Goal: Task Accomplishment & Management: Use online tool/utility

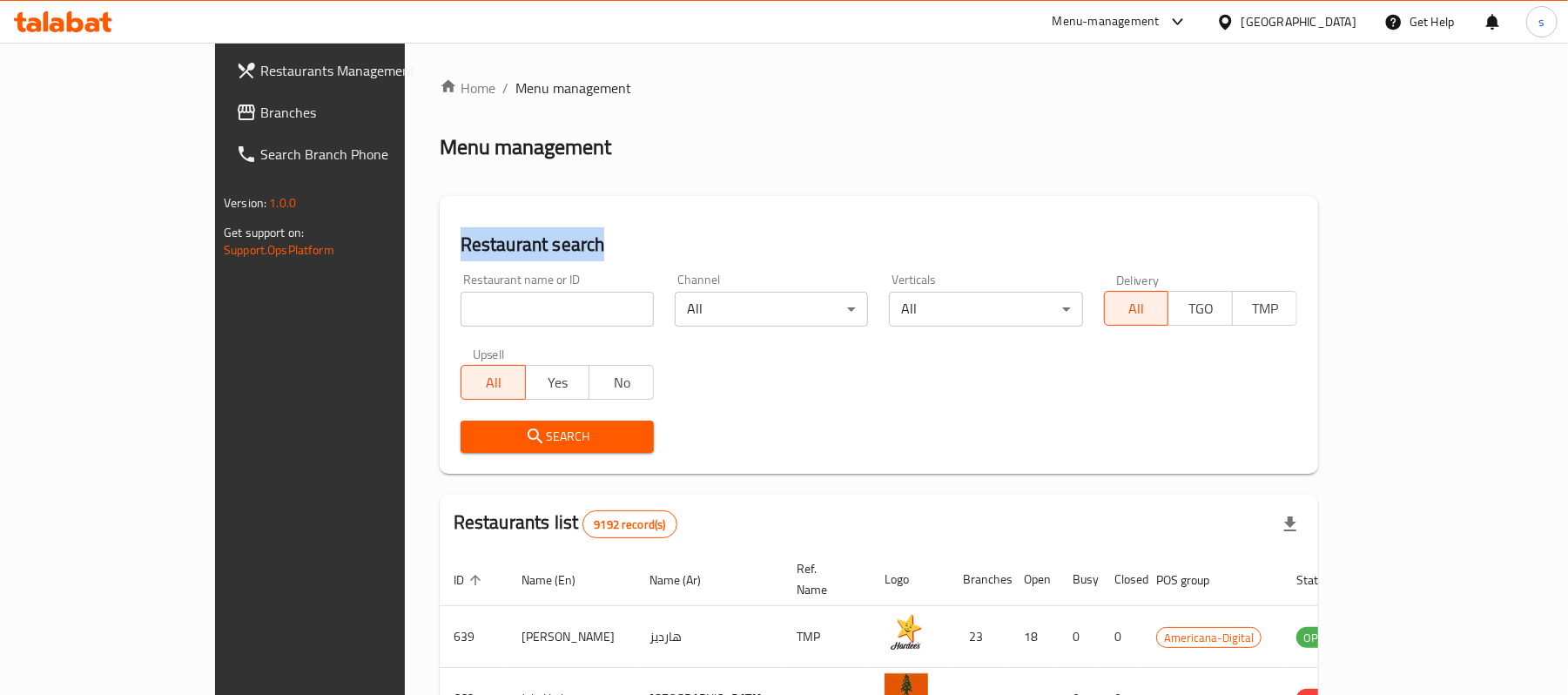
drag, startPoint x: 989, startPoint y: 161, endPoint x: 454, endPoint y: 196, distance: 536.1
click at [530, 140] on div "Home / Menu management Menu management Restaurant search Restaurant name or ID …" at bounding box center [878, 624] width 878 height 1092
click at [260, 116] on span "Branches" at bounding box center [362, 112] width 203 height 21
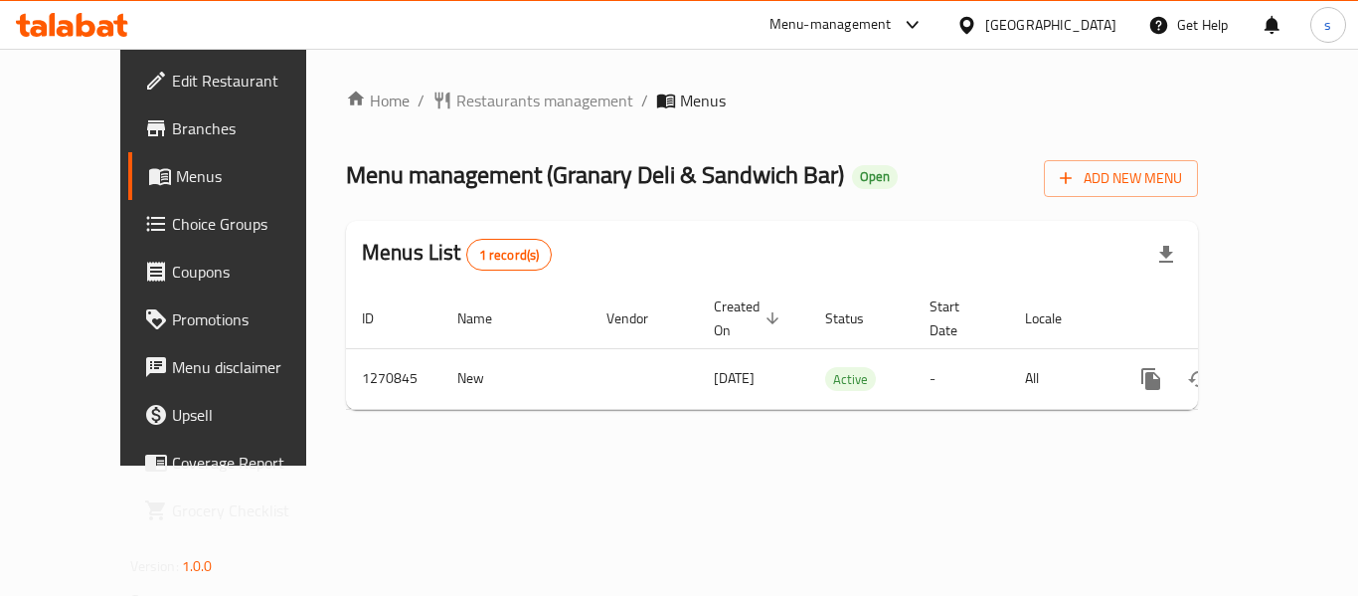
click at [482, 103] on span "Restaurants management" at bounding box center [544, 101] width 177 height 24
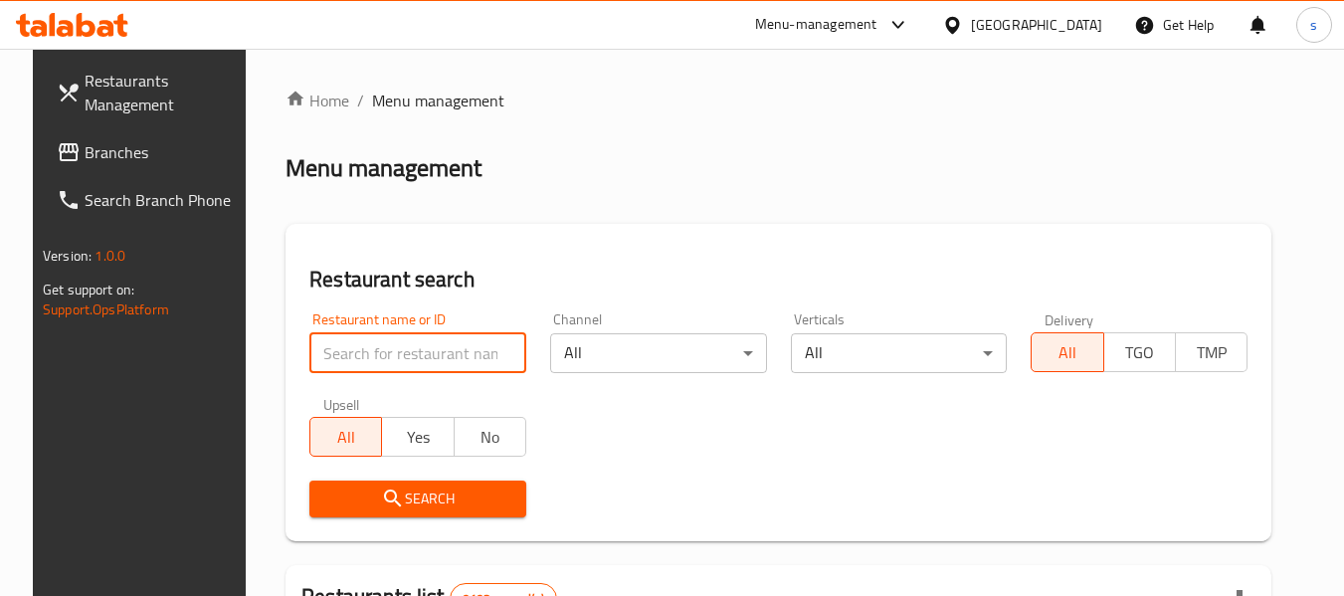
click at [361, 366] on input "search" at bounding box center [417, 353] width 217 height 40
paste input "689408"
type input "689408"
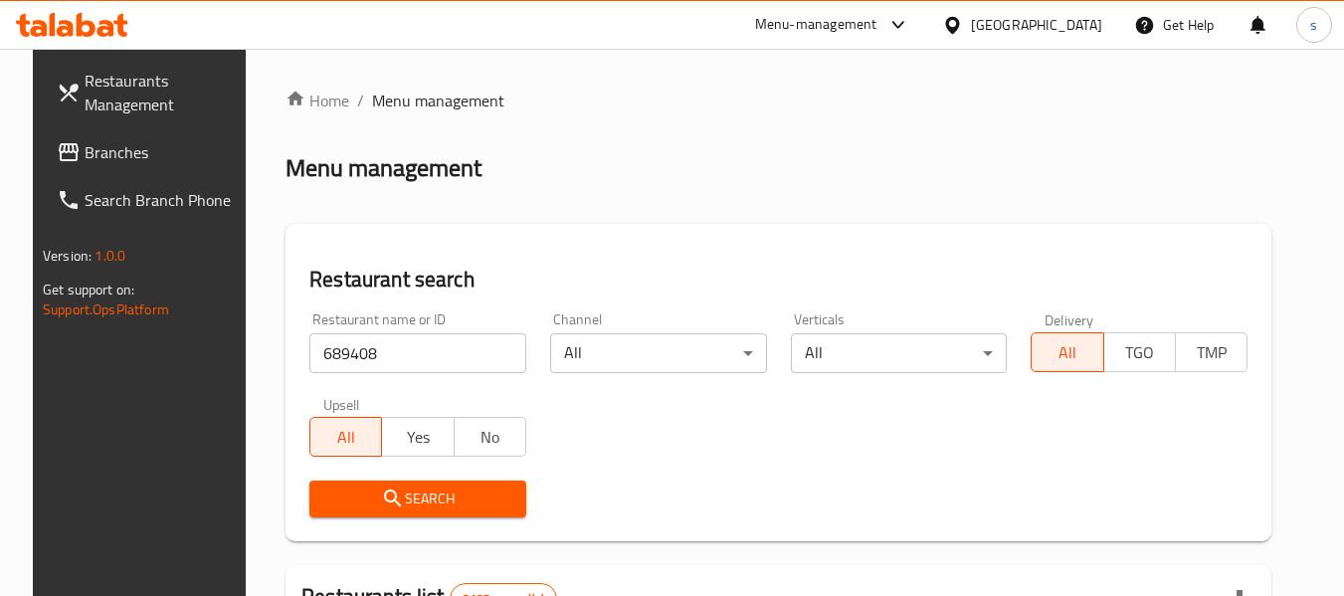
click at [360, 495] on span "Search" at bounding box center [417, 498] width 185 height 25
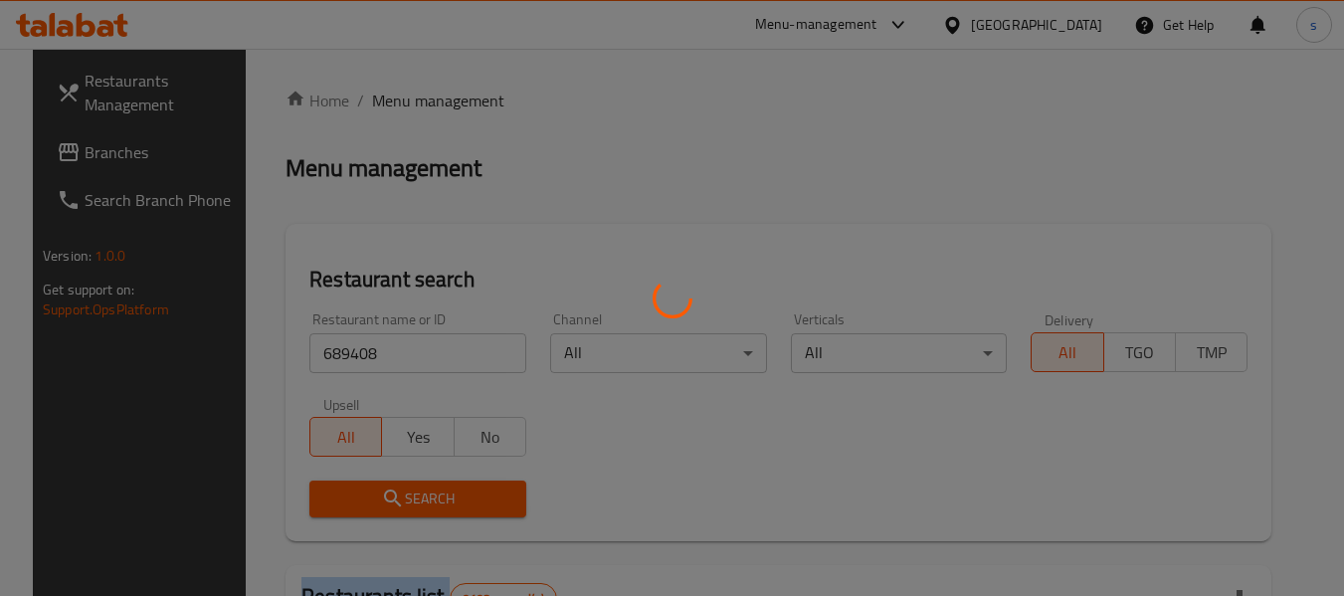
click at [360, 495] on div at bounding box center [672, 298] width 1344 height 596
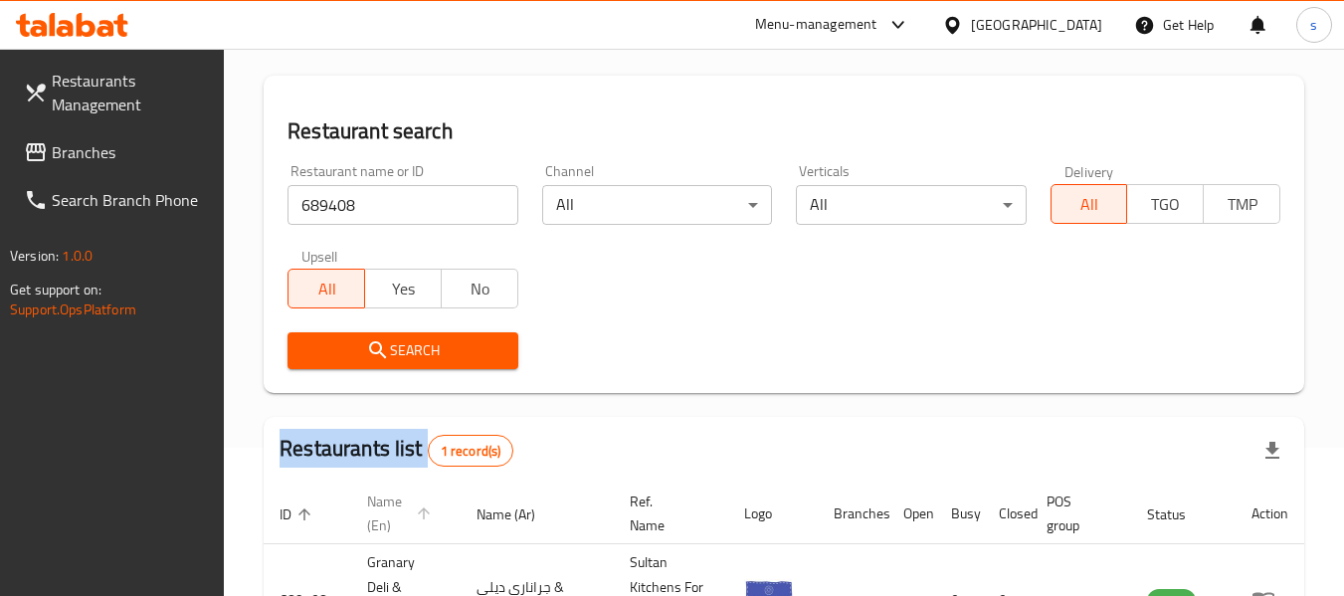
scroll to position [291, 0]
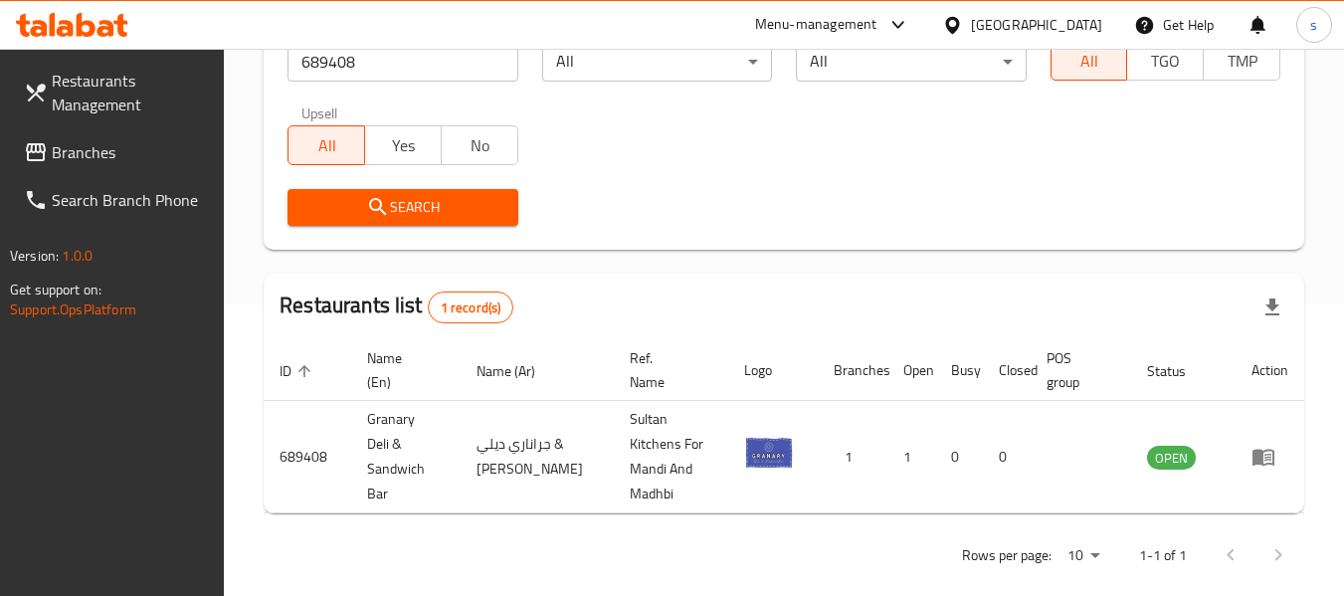
click at [712, 167] on div "Restaurant name or ID 689408 Restaurant name or ID Channel All ​ Verticals All …" at bounding box center [783, 123] width 1016 height 229
click at [127, 148] on span "Branches" at bounding box center [130, 152] width 157 height 24
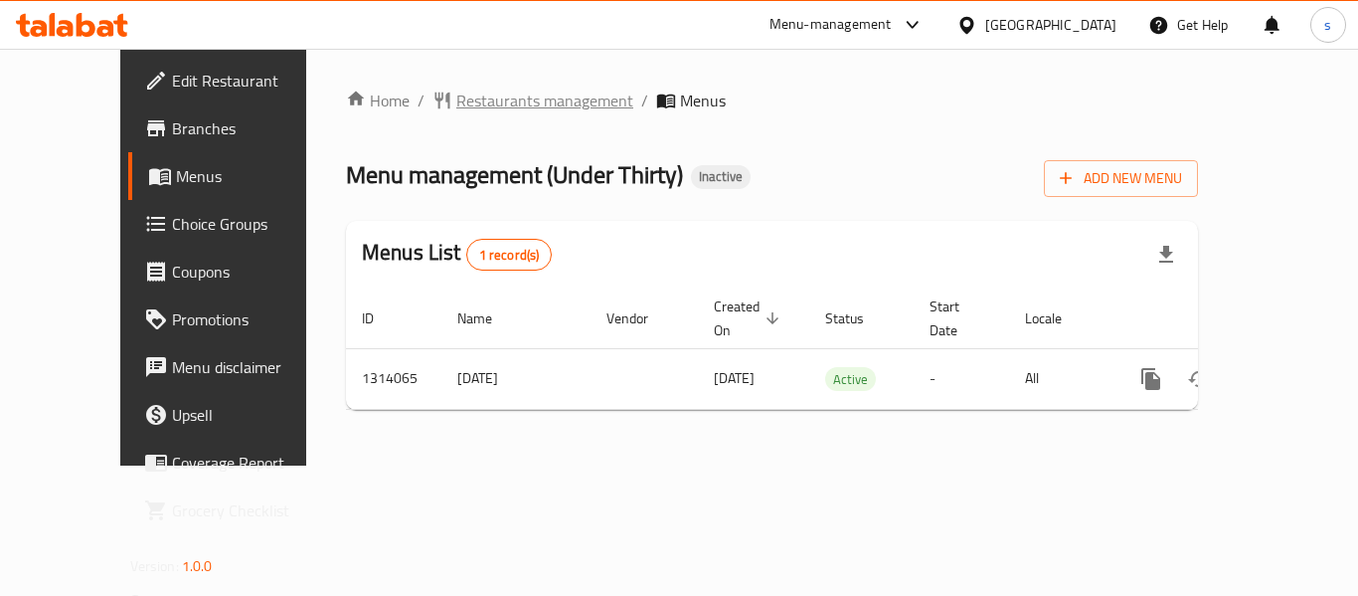
click at [502, 92] on span "Restaurants management" at bounding box center [544, 101] width 177 height 24
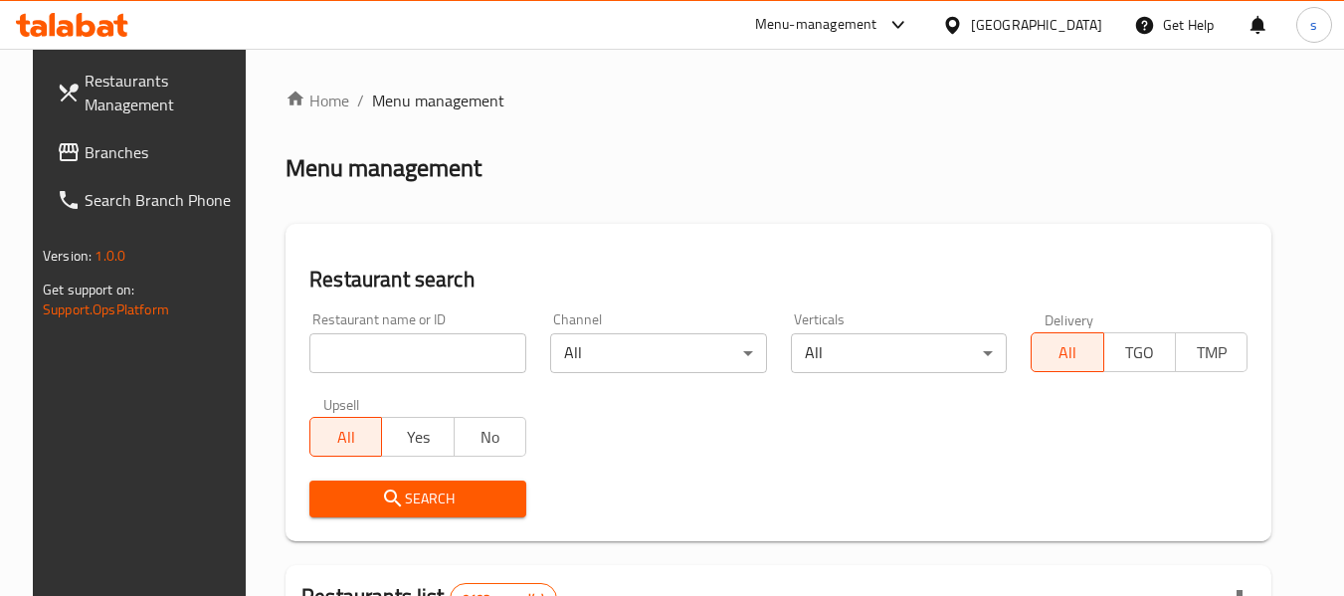
click at [433, 348] on input "search" at bounding box center [417, 353] width 217 height 40
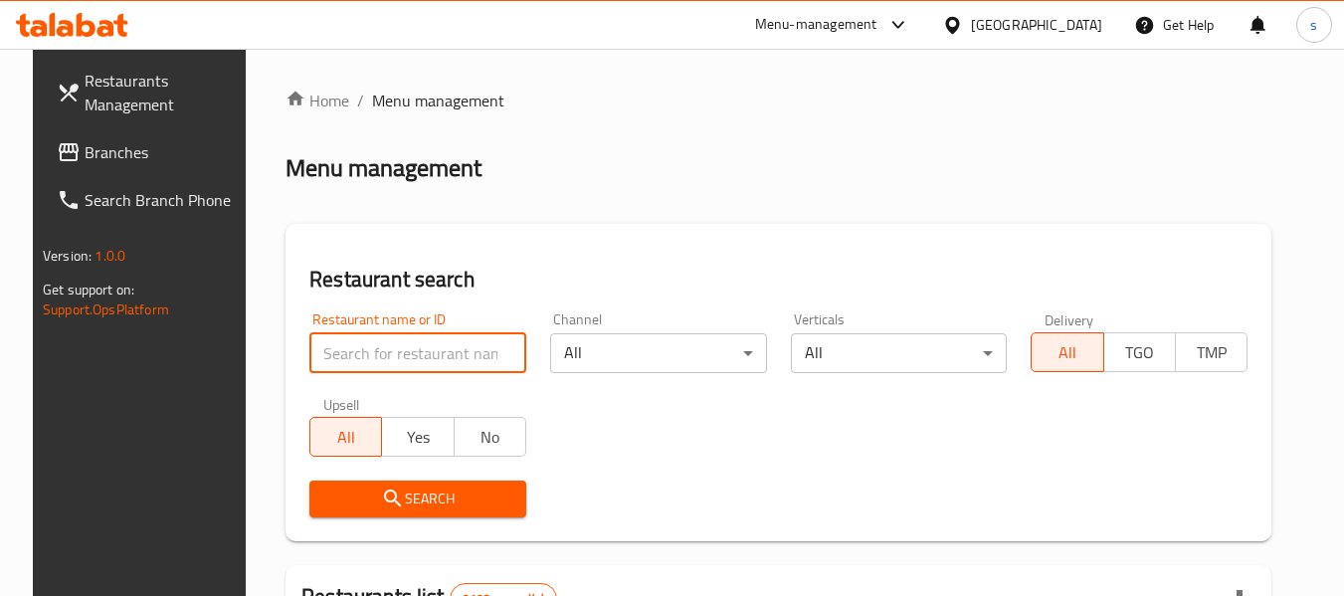
click at [433, 348] on input "search" at bounding box center [417, 353] width 217 height 40
paste input "706784"
type input "706784"
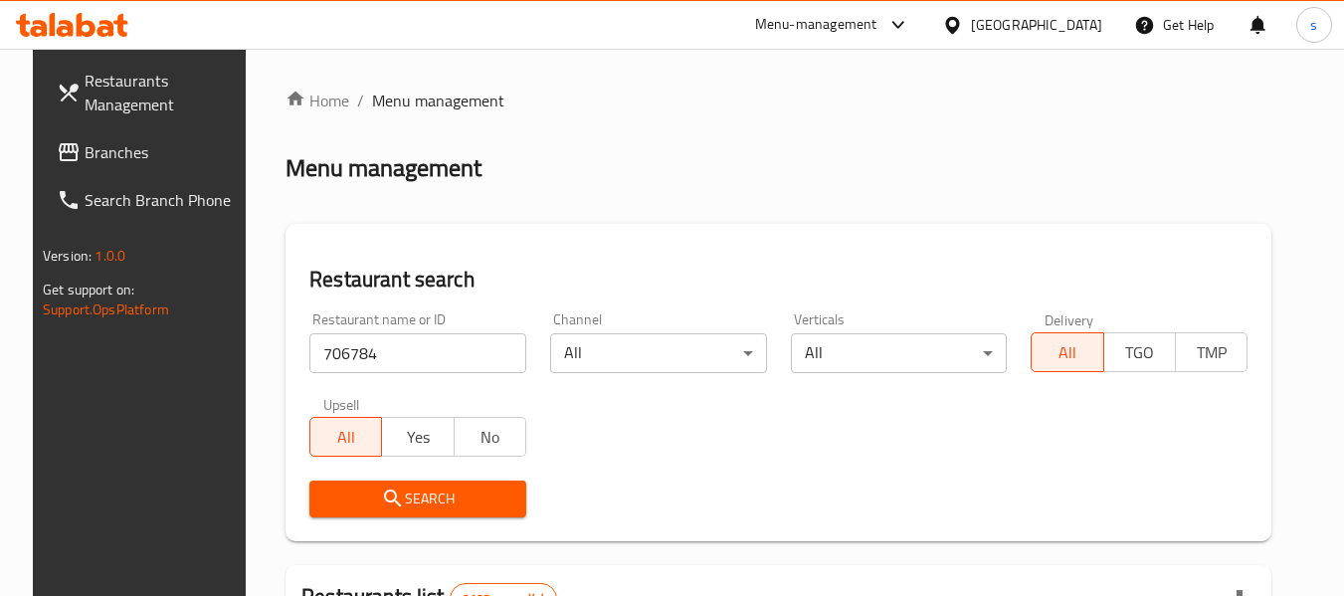
click at [439, 508] on span "Search" at bounding box center [417, 498] width 185 height 25
click at [439, 508] on div at bounding box center [672, 298] width 1344 height 596
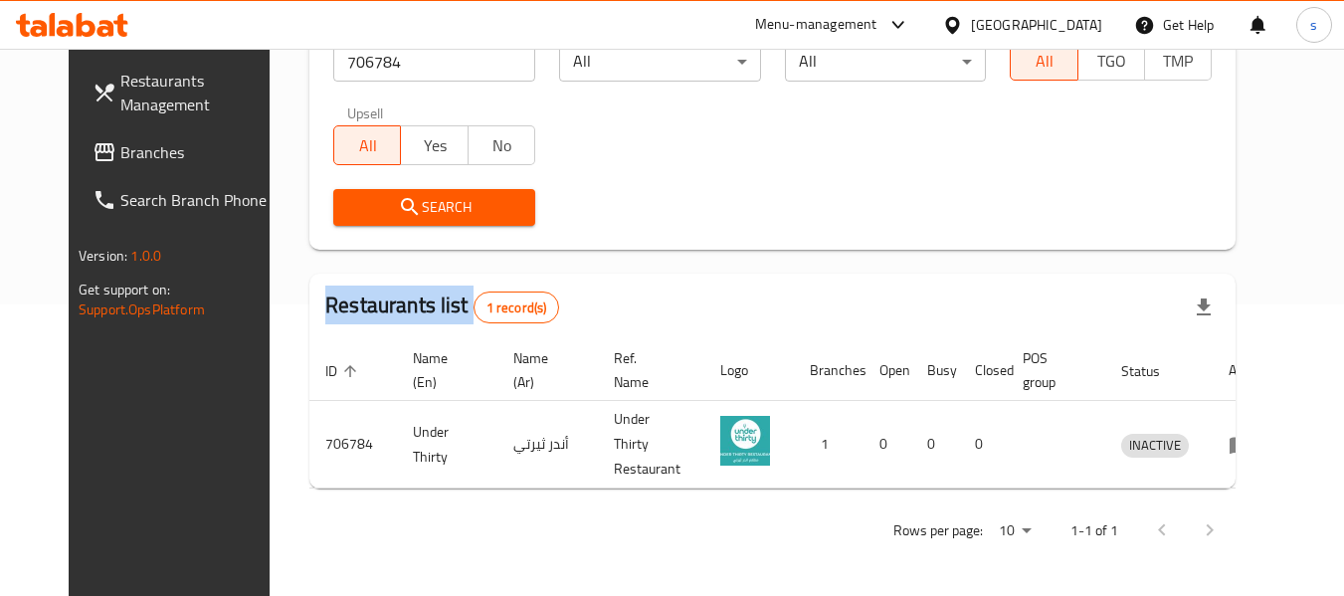
scroll to position [274, 0]
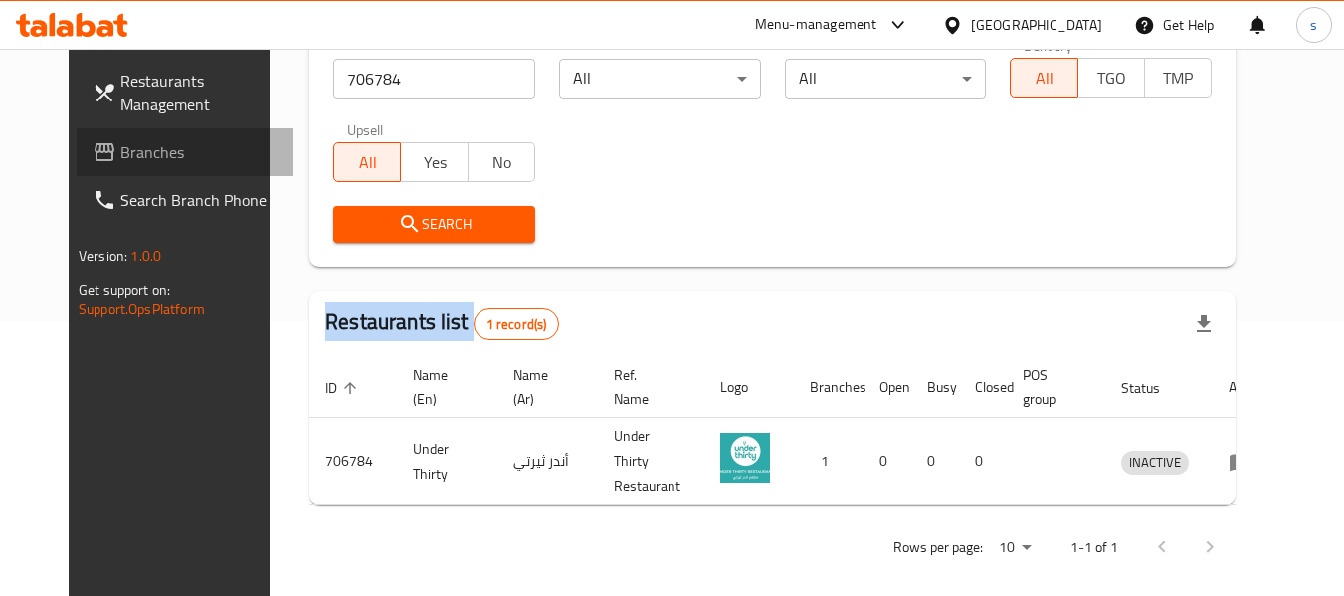
click at [164, 140] on span "Branches" at bounding box center [198, 152] width 157 height 24
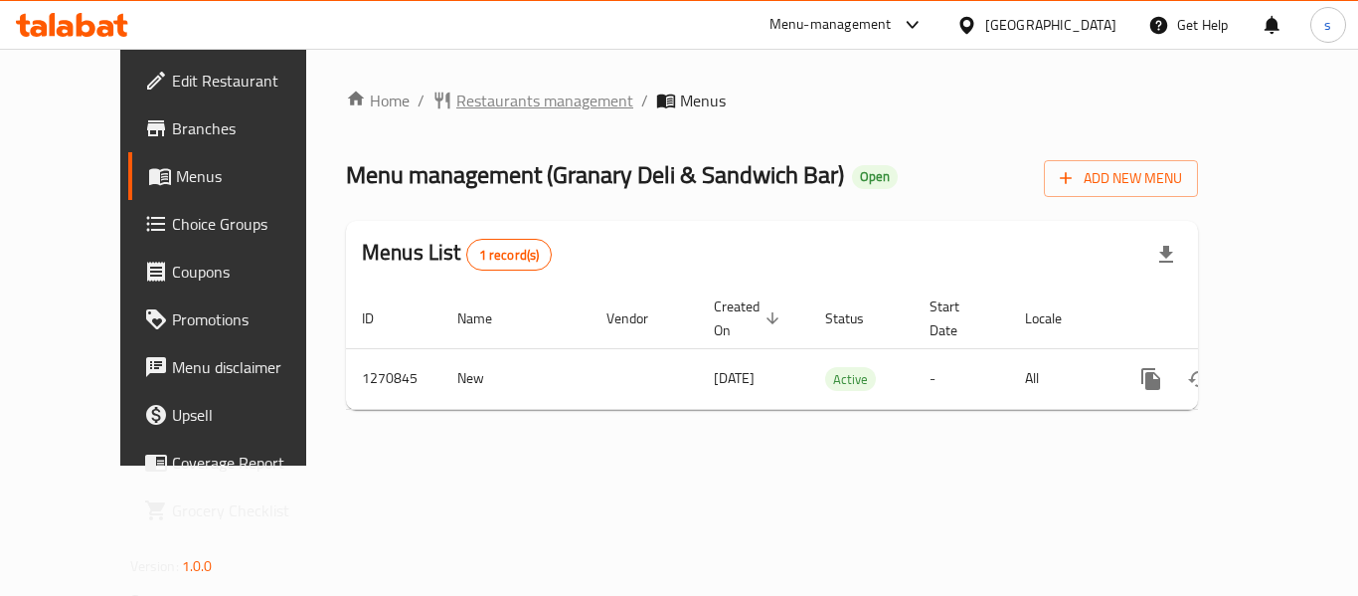
click at [456, 94] on span "Restaurants management" at bounding box center [544, 101] width 177 height 24
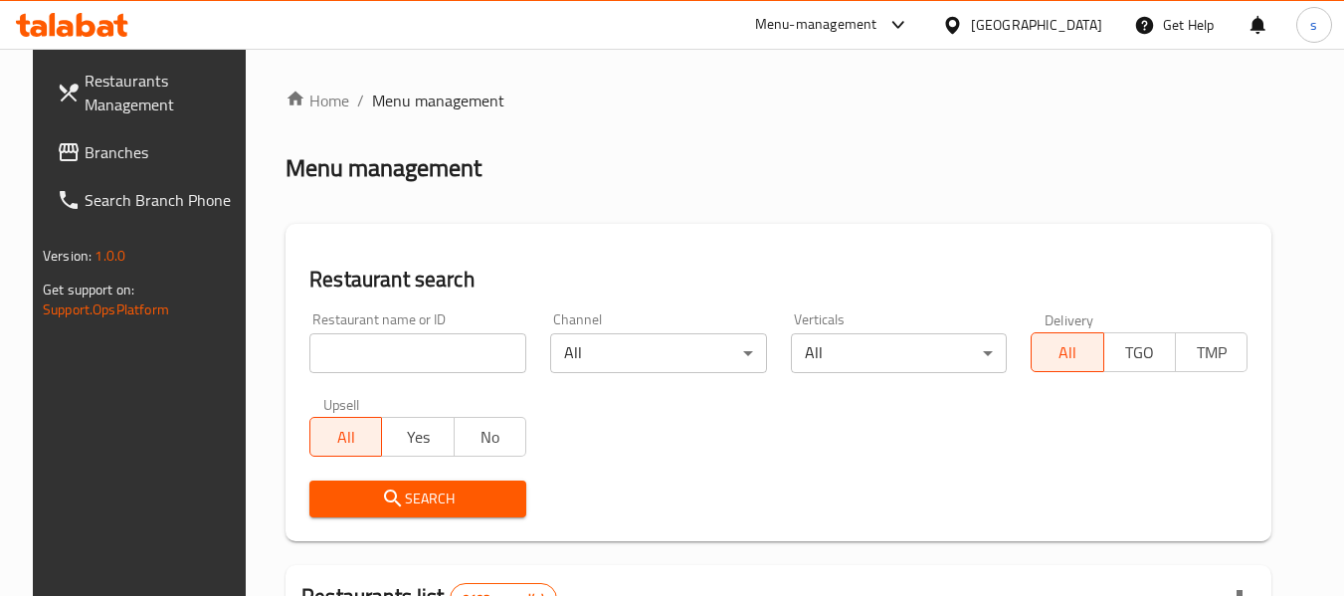
click at [353, 345] on input "search" at bounding box center [417, 353] width 217 height 40
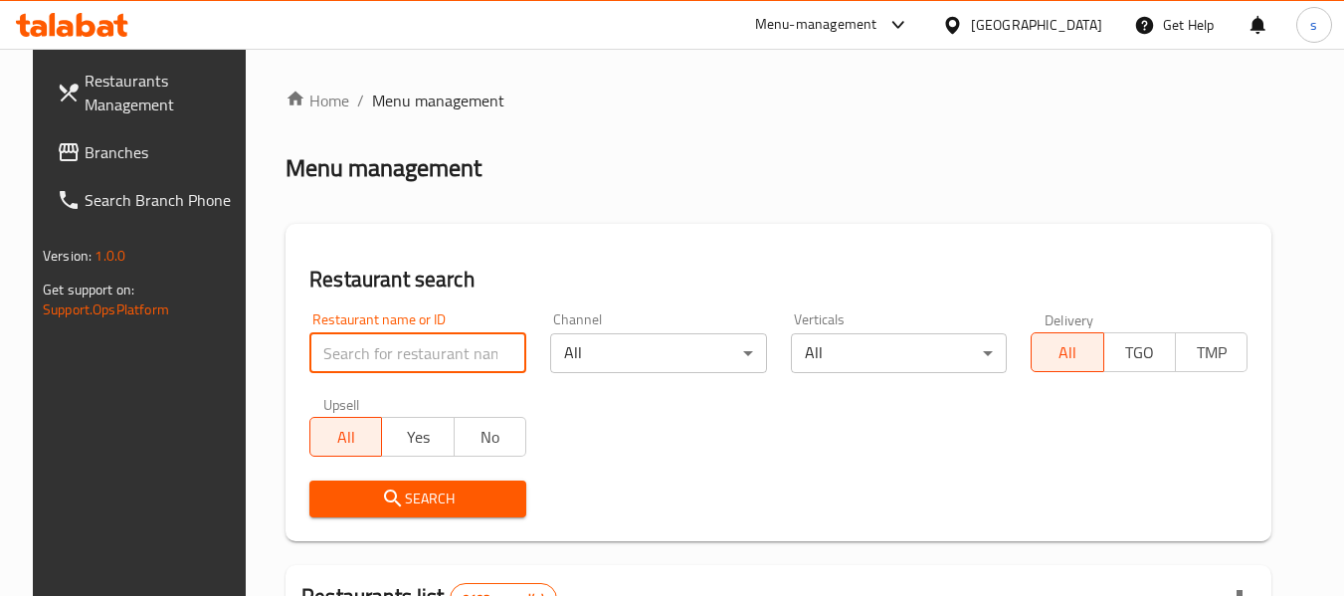
paste input "750431"
type input "750431"
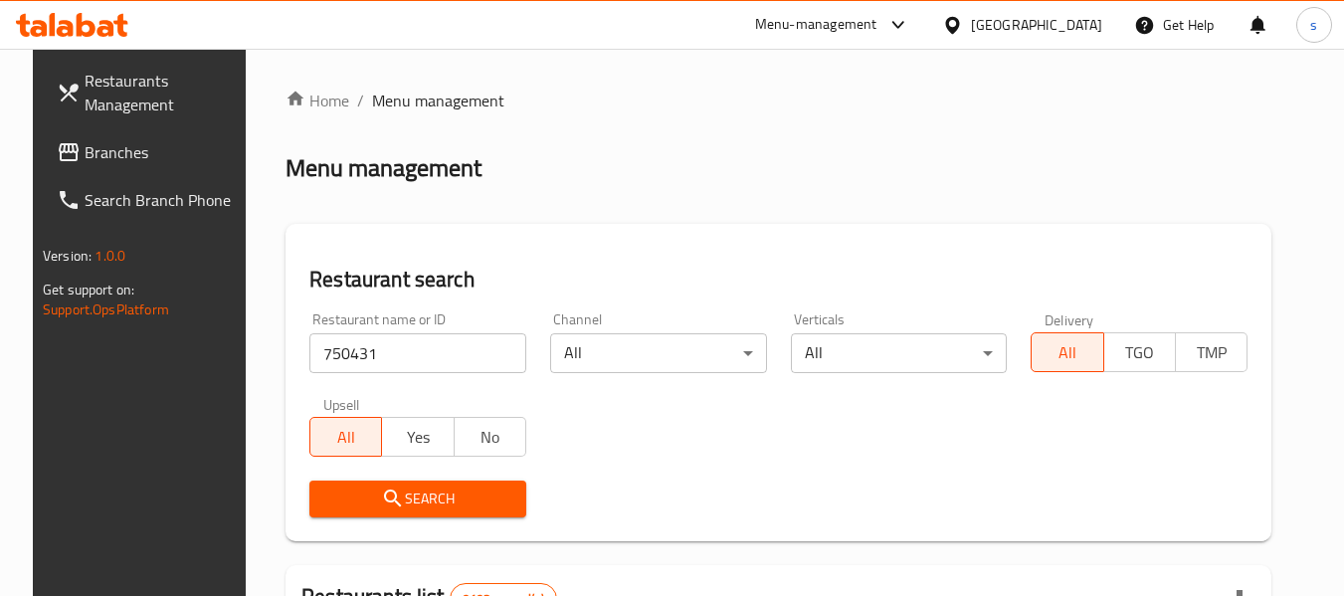
click at [411, 497] on span "Search" at bounding box center [417, 498] width 185 height 25
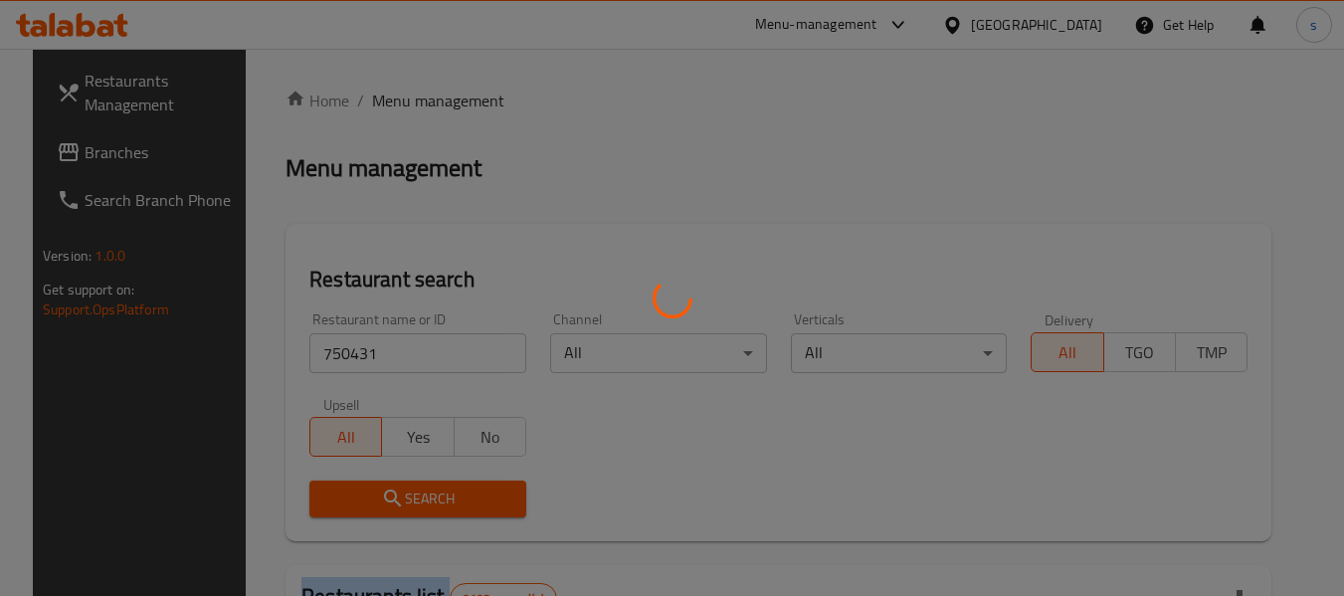
click at [411, 497] on div at bounding box center [672, 298] width 1344 height 596
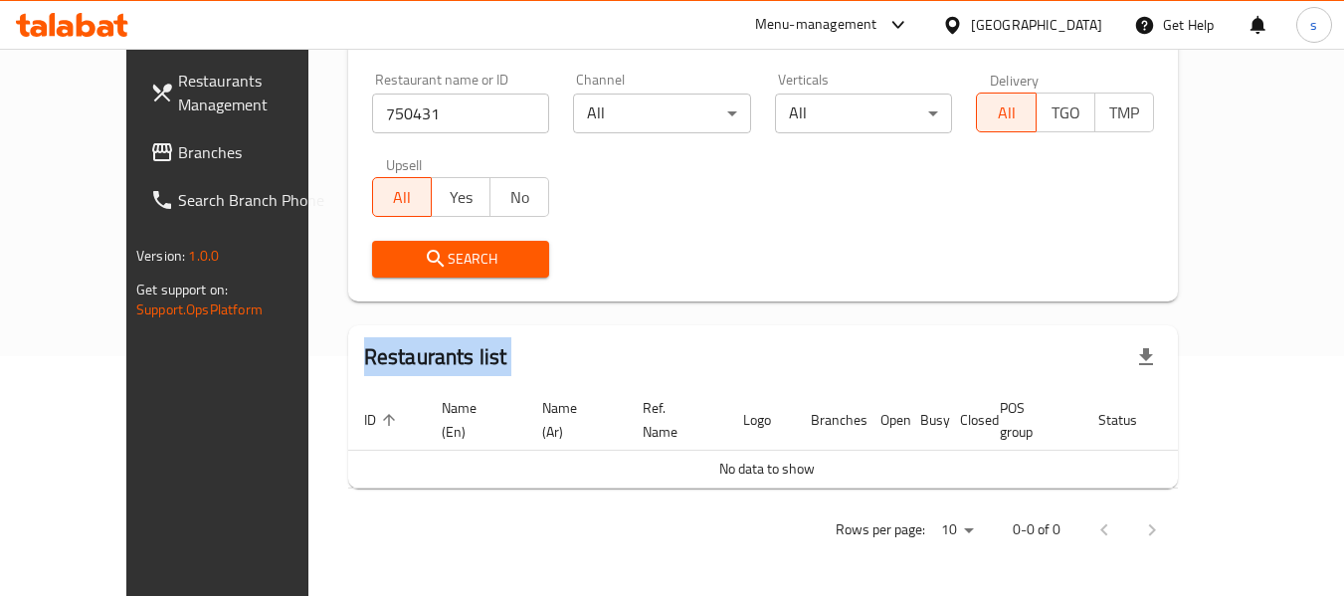
scroll to position [217, 0]
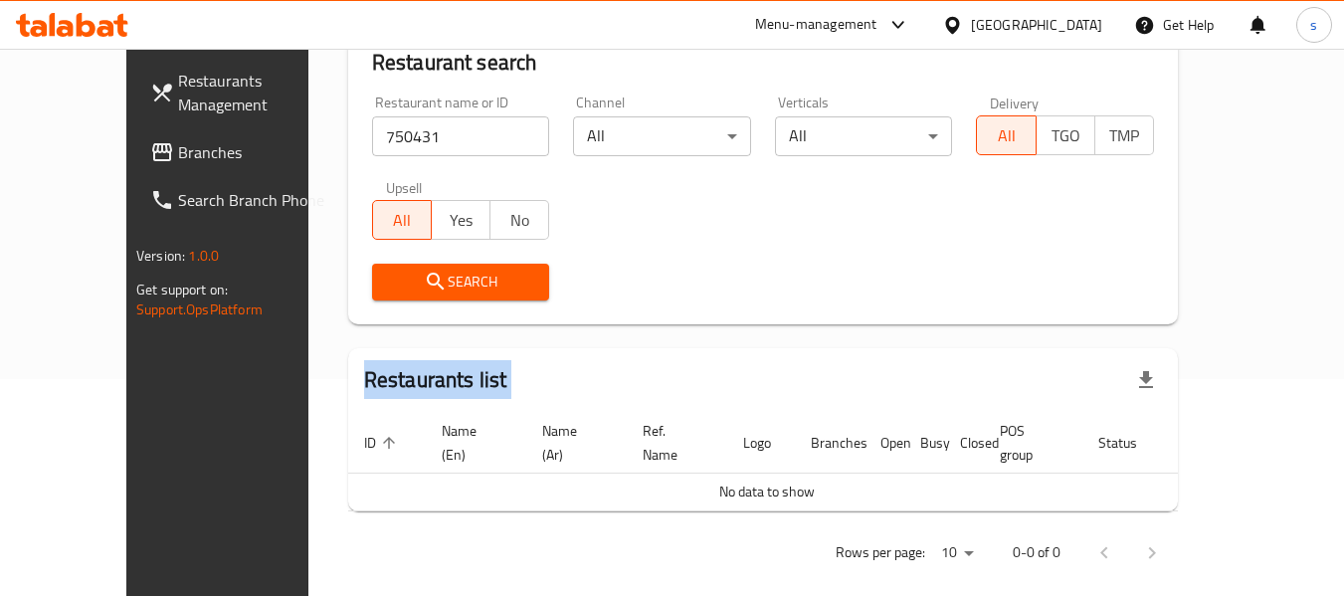
click at [963, 23] on icon at bounding box center [952, 25] width 21 height 21
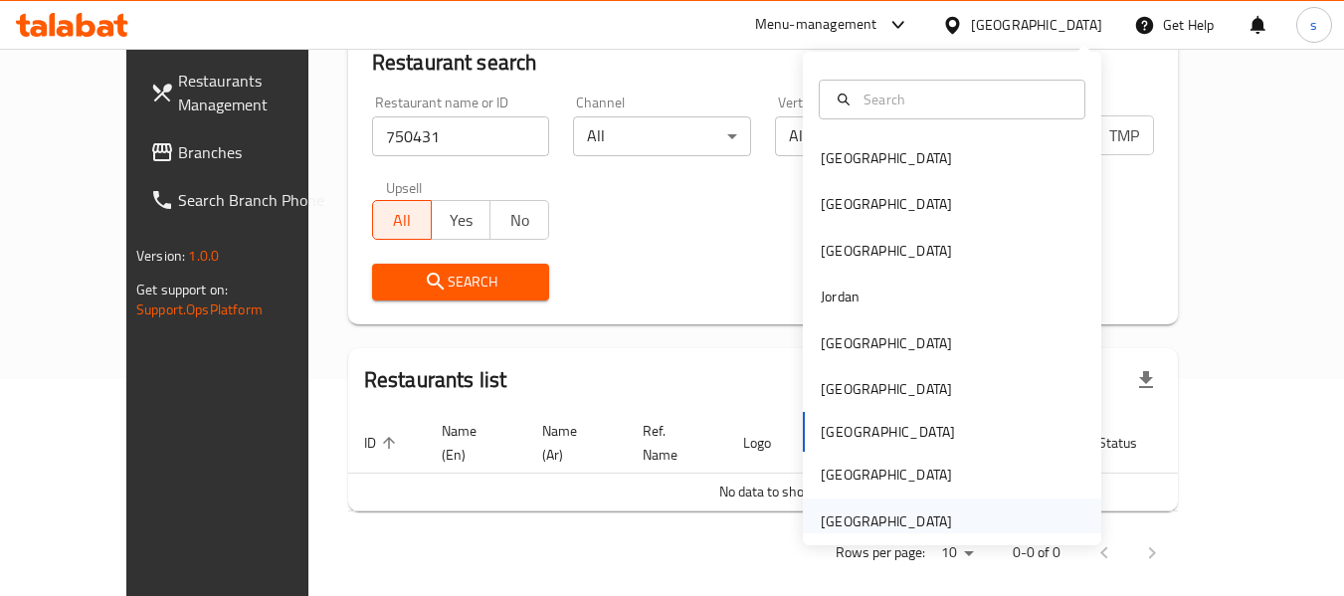
click at [849, 515] on div "[GEOGRAPHIC_DATA]" at bounding box center [885, 521] width 131 height 22
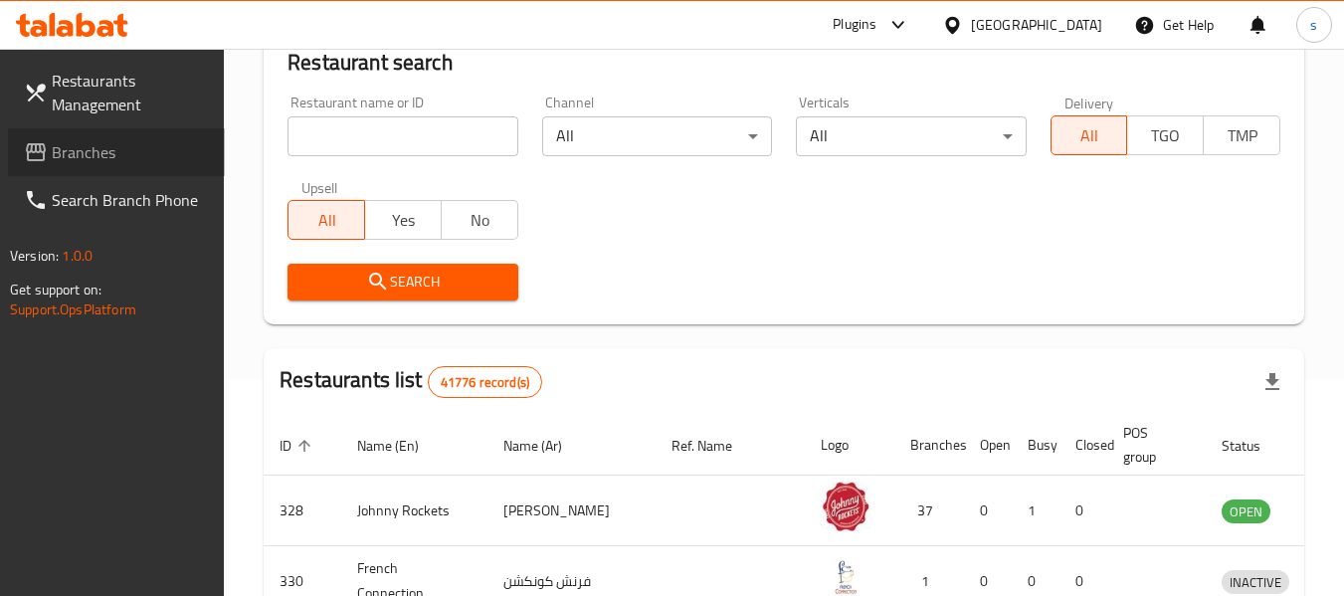
click at [125, 146] on span "Branches" at bounding box center [130, 152] width 157 height 24
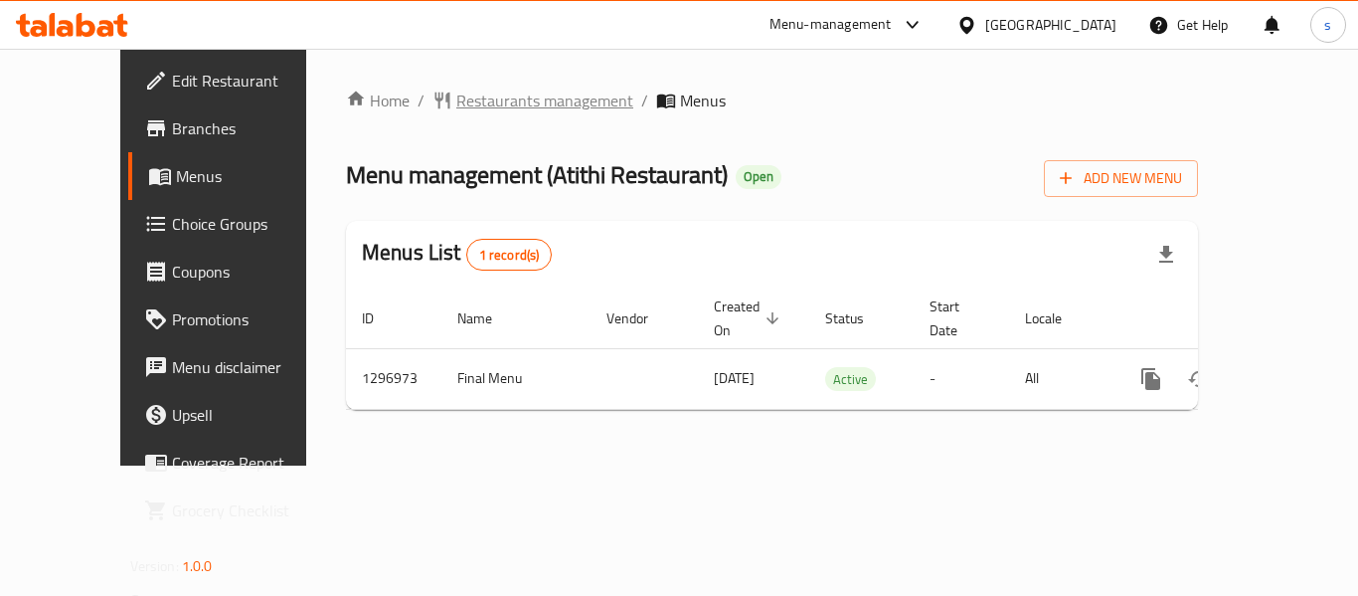
click at [492, 109] on span "Restaurants management" at bounding box center [544, 101] width 177 height 24
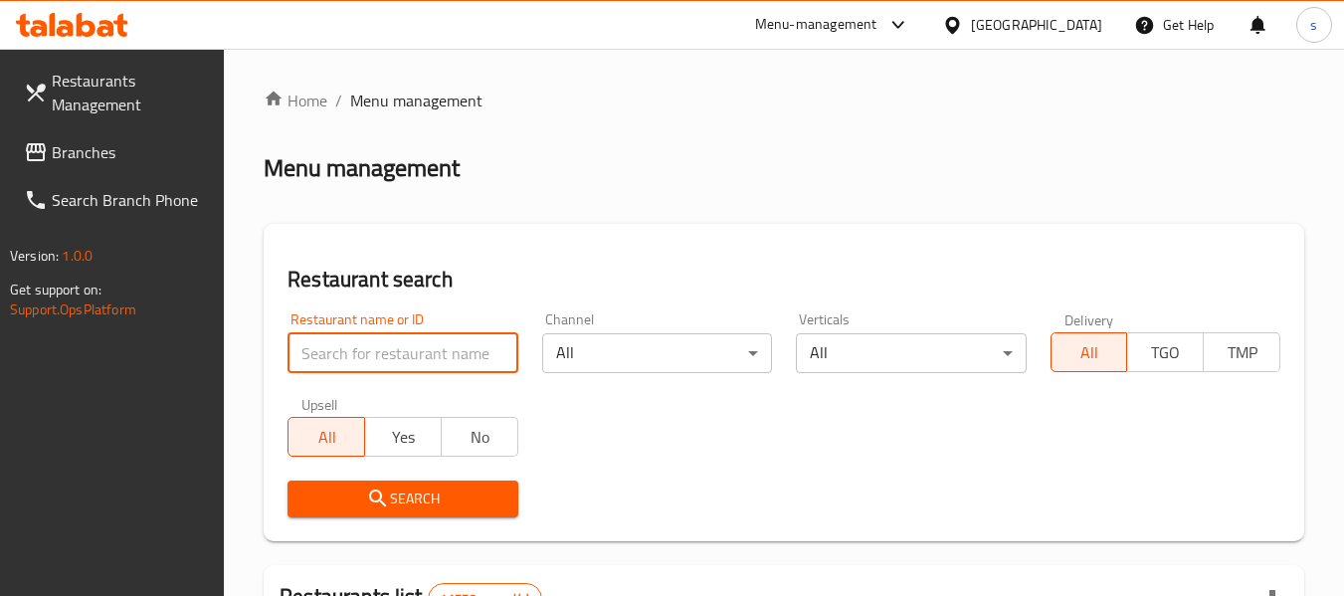
click at [367, 350] on input "search" at bounding box center [402, 353] width 230 height 40
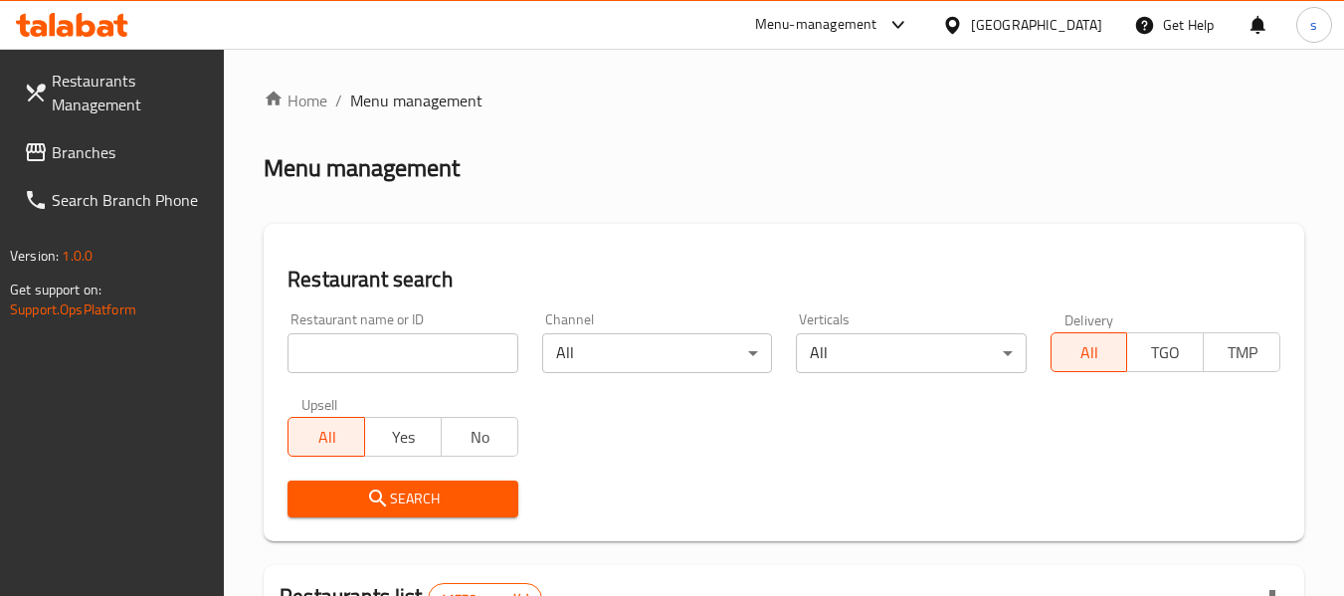
drag, startPoint x: 367, startPoint y: 350, endPoint x: 289, endPoint y: 280, distance: 104.2
click at [289, 280] on h2 "Restaurant search" at bounding box center [783, 280] width 992 height 30
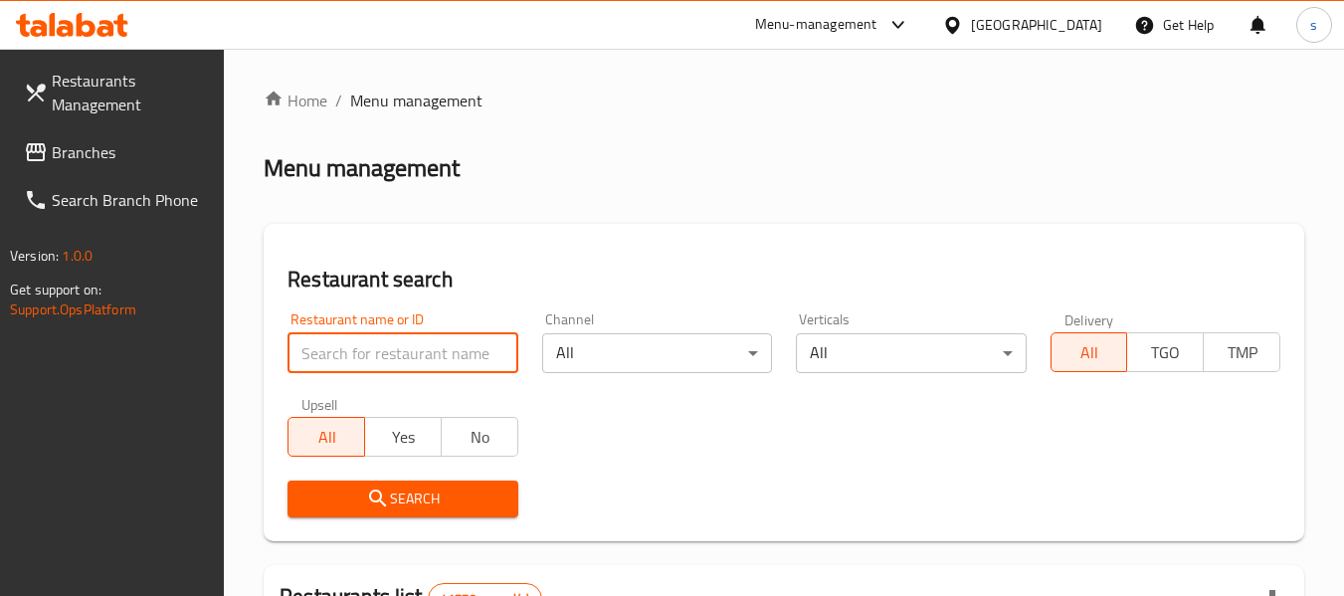
click at [367, 356] on input "search" at bounding box center [402, 353] width 230 height 40
paste input "700044"
type input "700044"
click at [427, 489] on span "Search" at bounding box center [402, 498] width 198 height 25
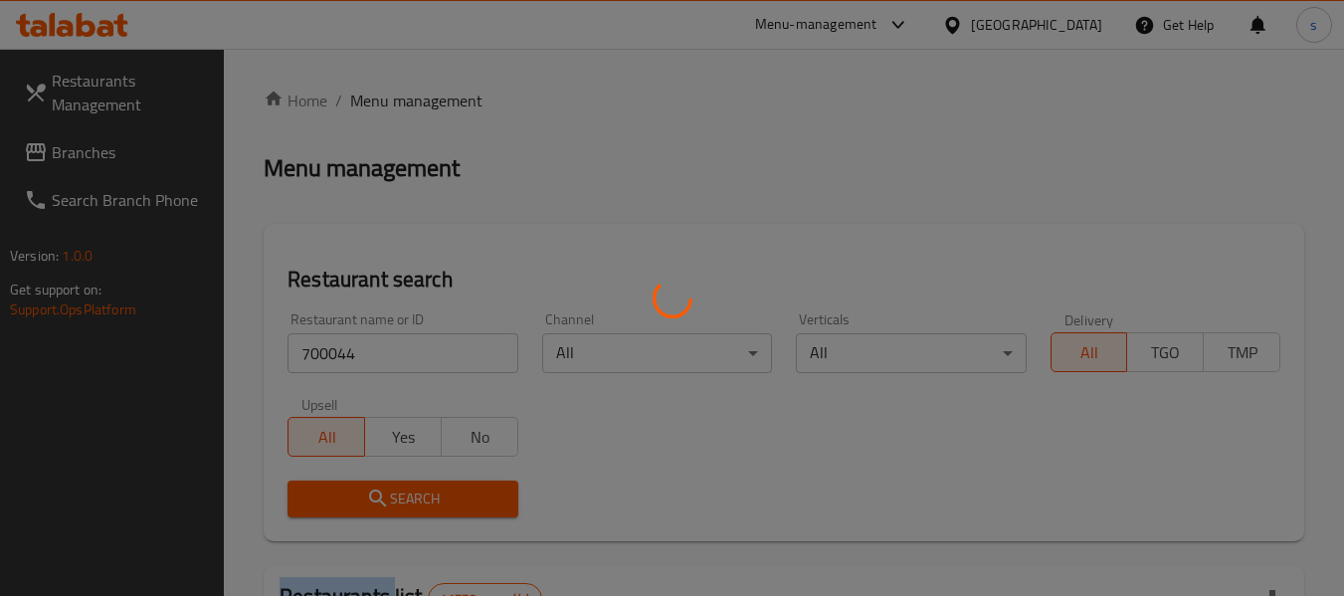
click at [427, 489] on div at bounding box center [672, 298] width 1344 height 596
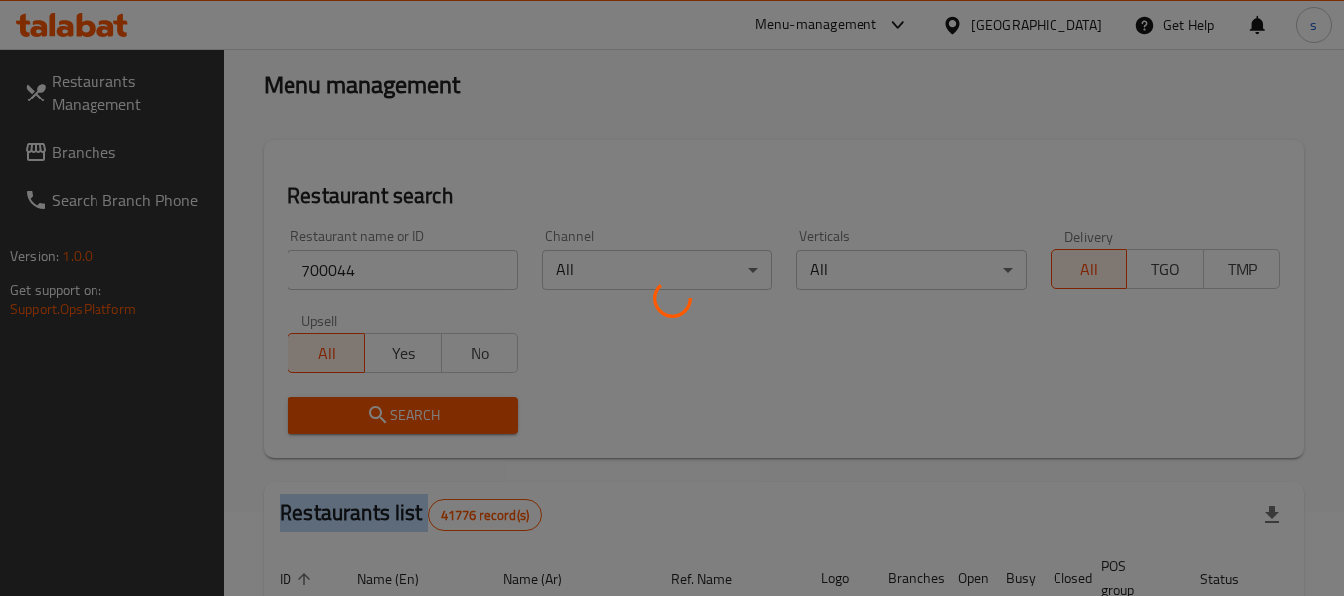
scroll to position [274, 0]
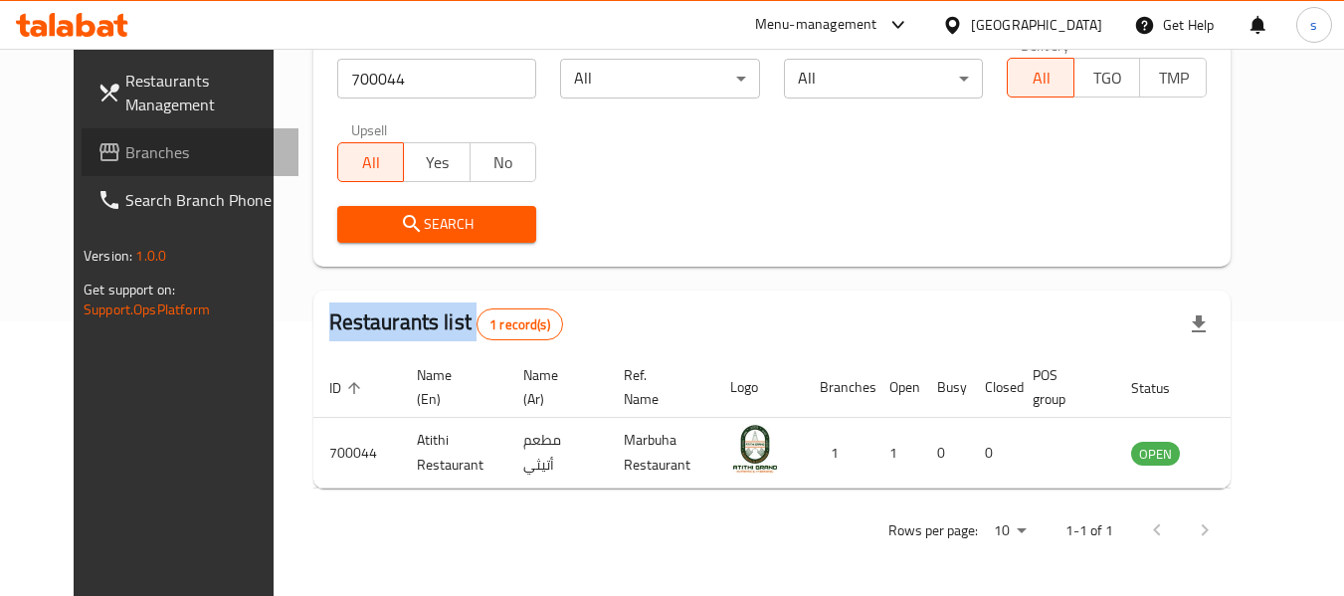
click at [156, 140] on span "Branches" at bounding box center [203, 152] width 157 height 24
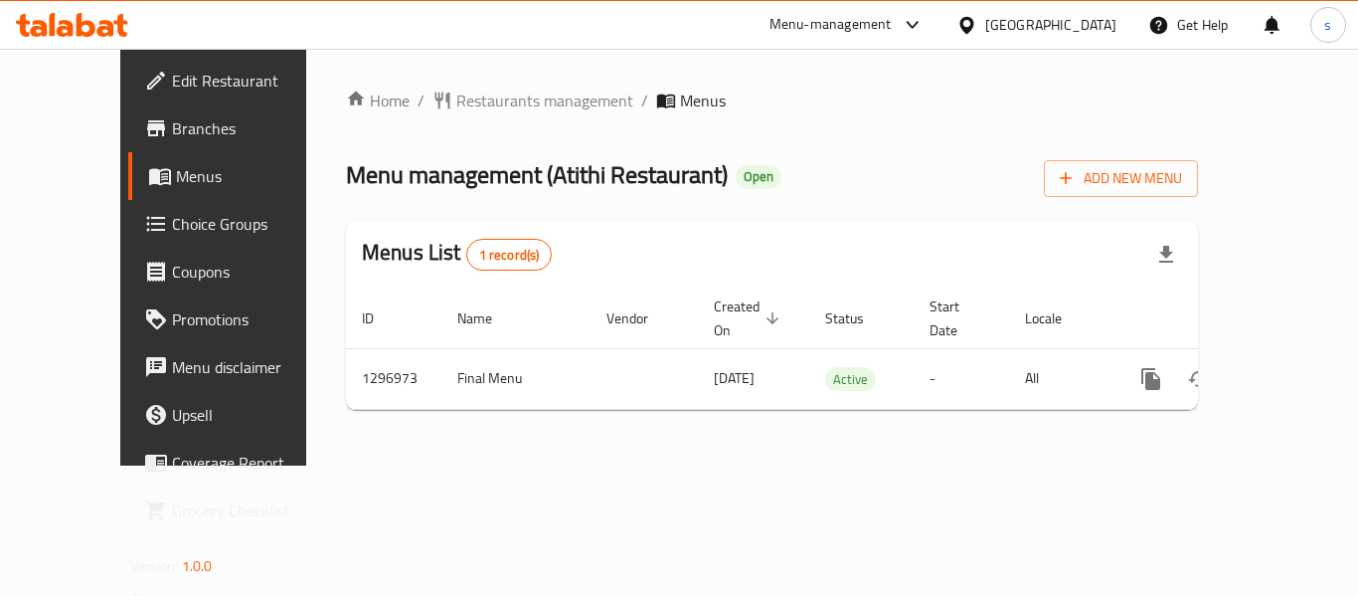
click at [641, 108] on li "/" at bounding box center [644, 101] width 7 height 24
click at [518, 101] on span "Restaurants management" at bounding box center [544, 101] width 177 height 24
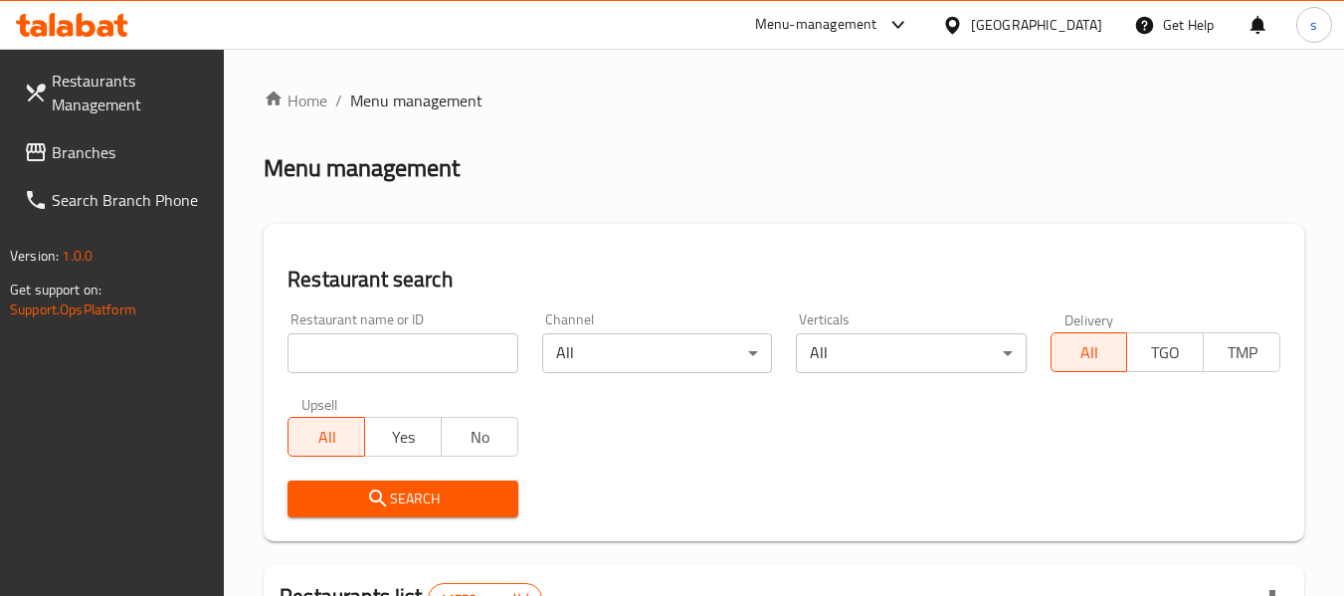
click at [375, 346] on input "search" at bounding box center [402, 353] width 230 height 40
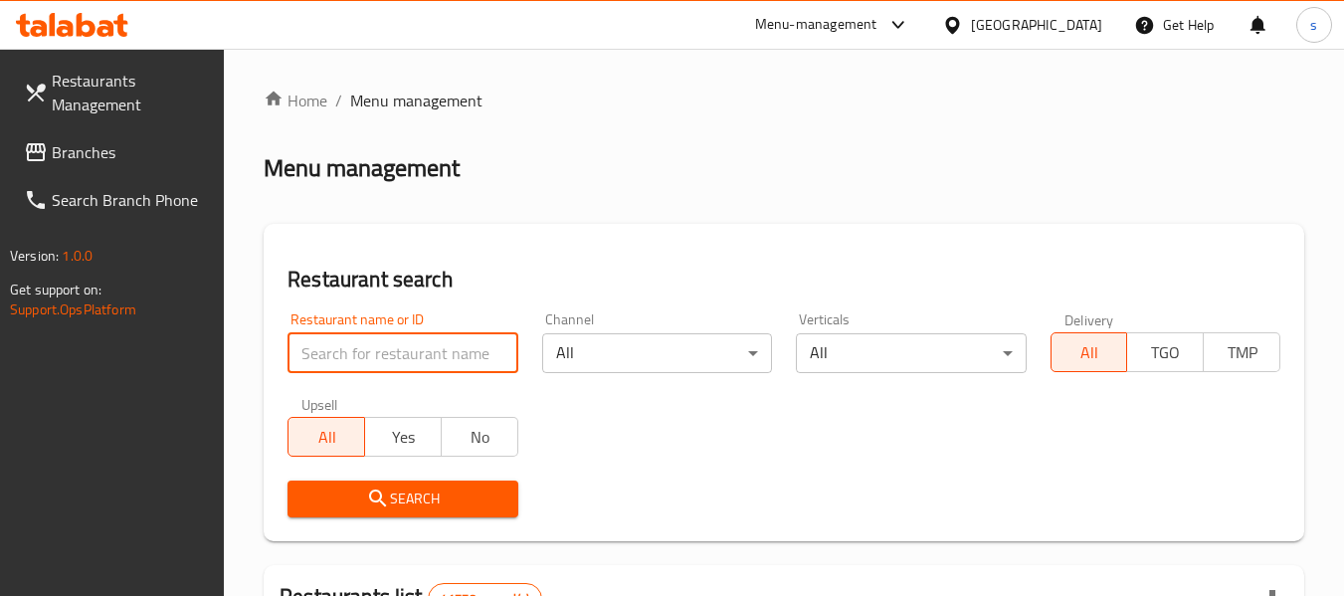
paste input "700044"
type input "700044"
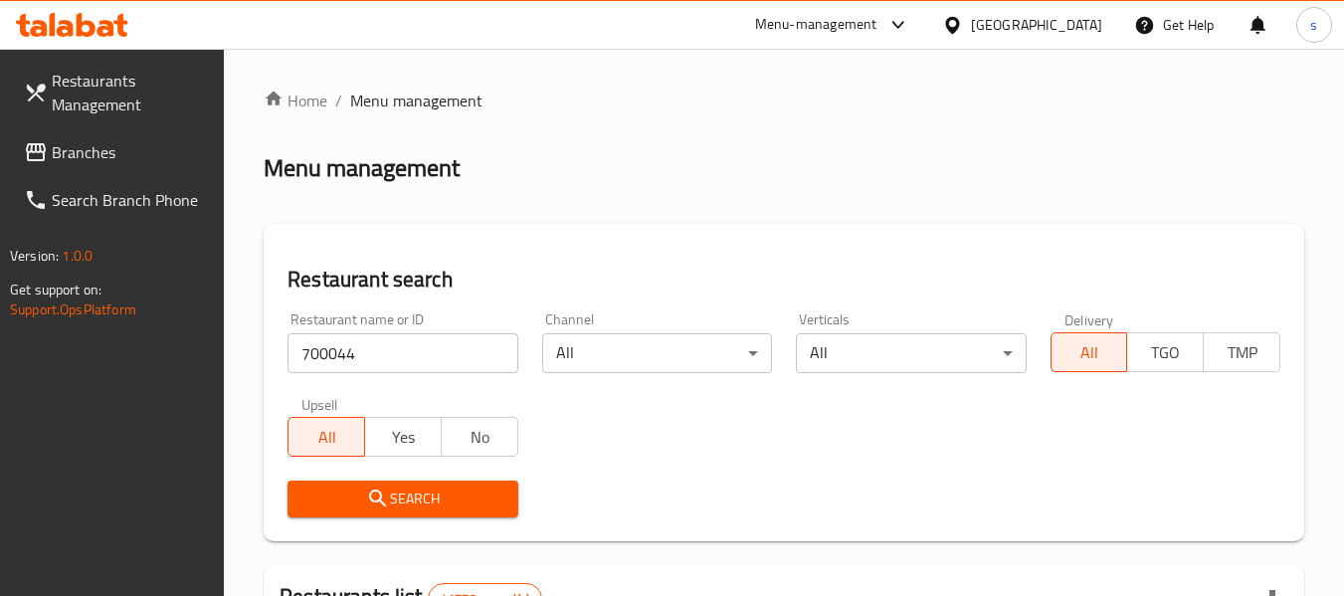
click at [422, 492] on span "Search" at bounding box center [402, 498] width 198 height 25
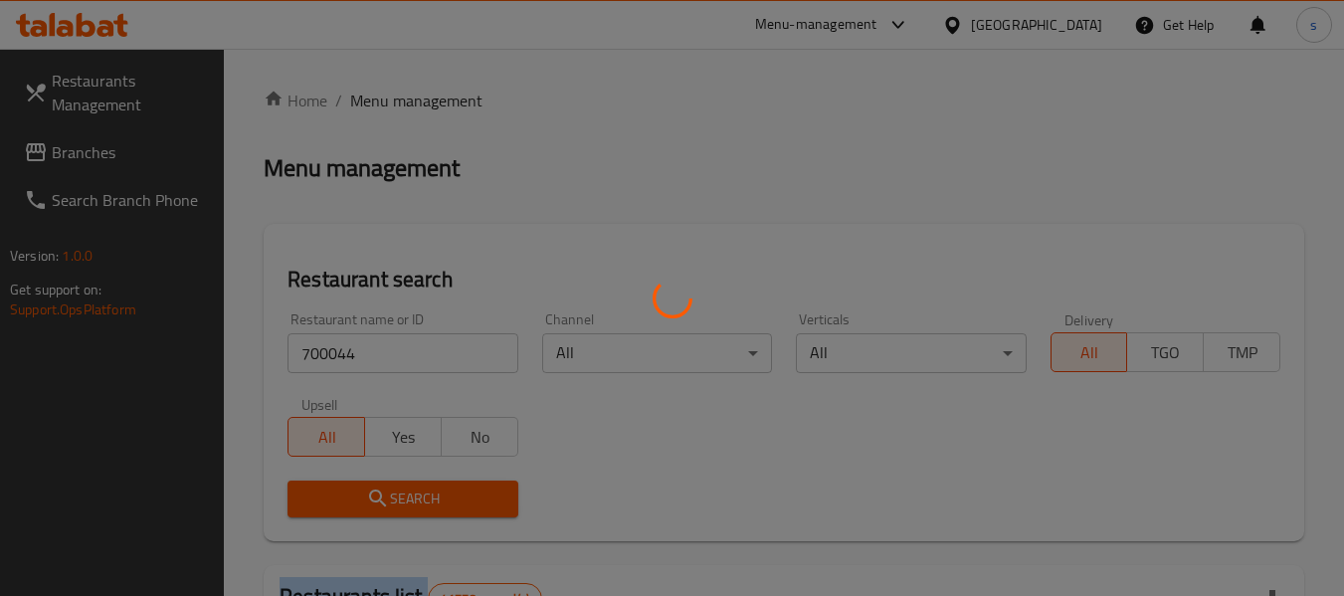
click at [422, 492] on div at bounding box center [672, 298] width 1344 height 596
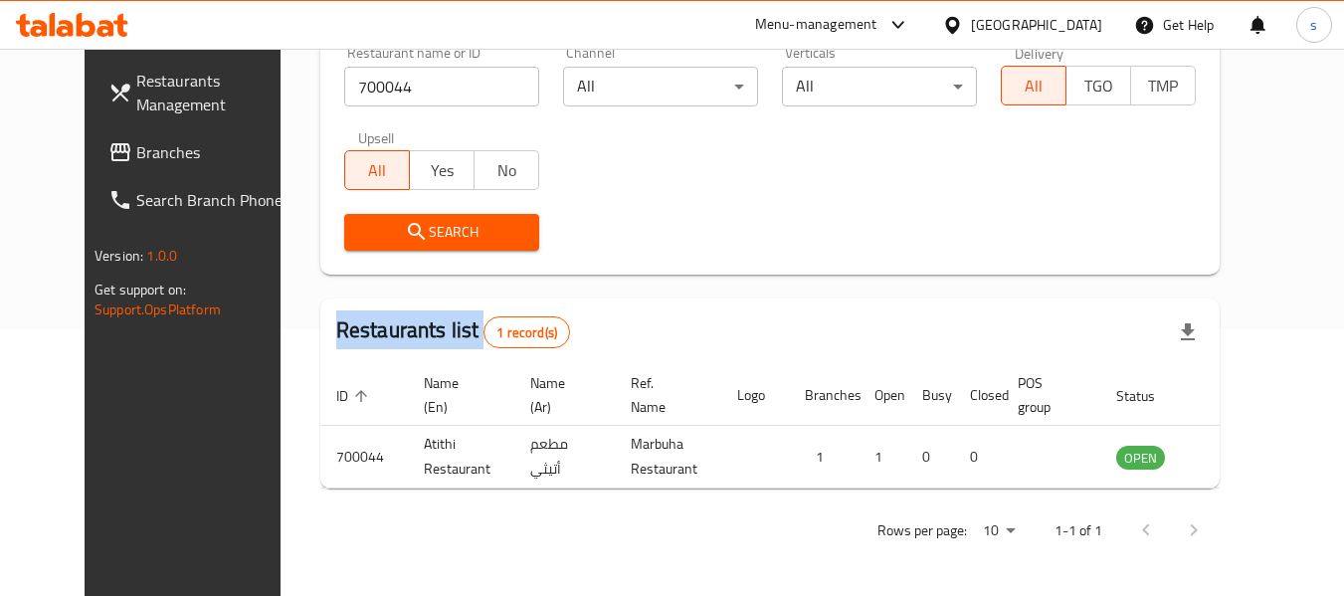
scroll to position [274, 0]
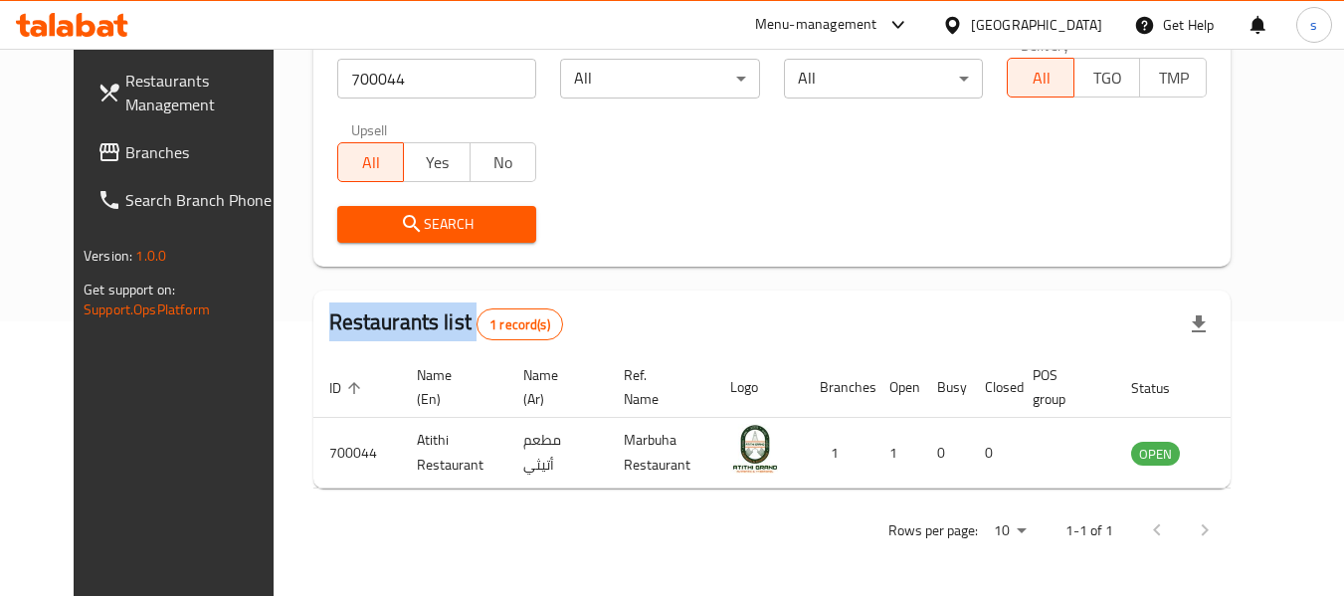
click at [156, 142] on span "Branches" at bounding box center [203, 152] width 157 height 24
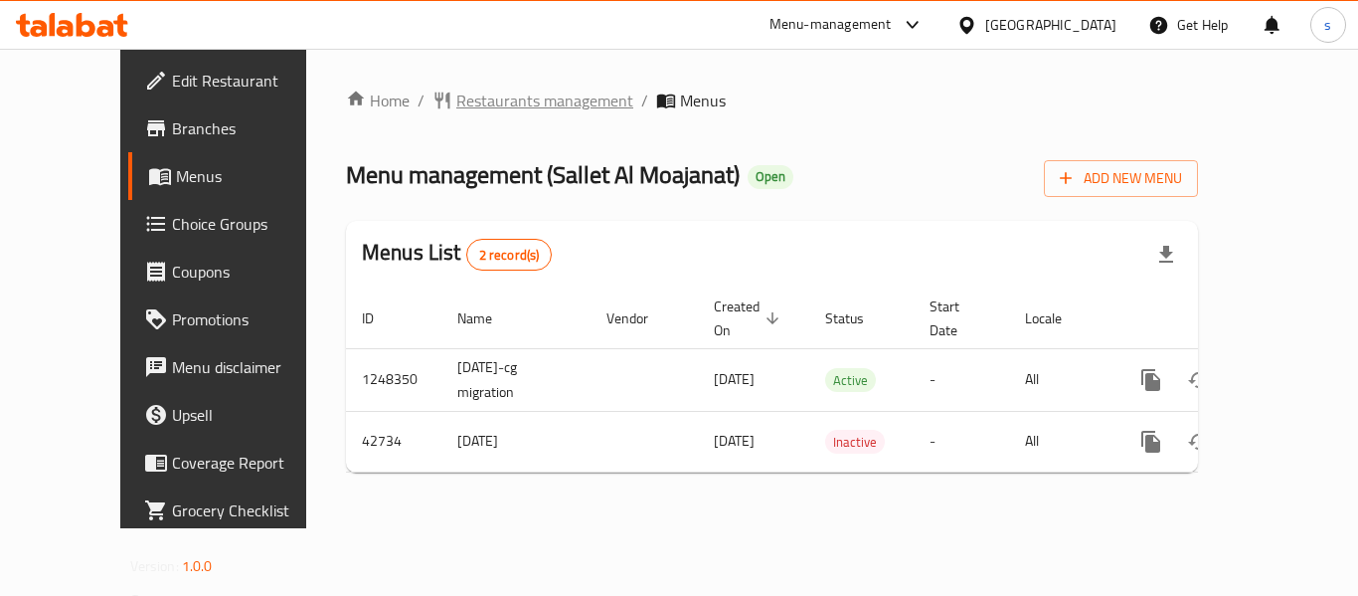
click at [456, 106] on span "Restaurants management" at bounding box center [544, 101] width 177 height 24
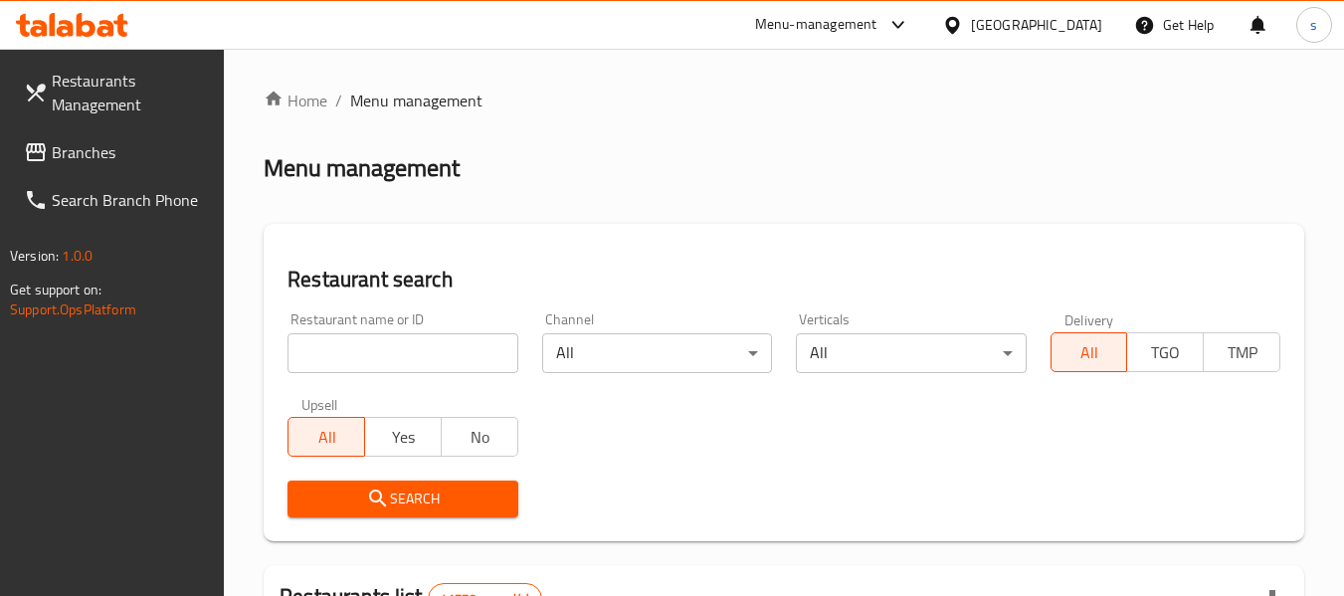
click at [445, 356] on input "search" at bounding box center [402, 353] width 230 height 40
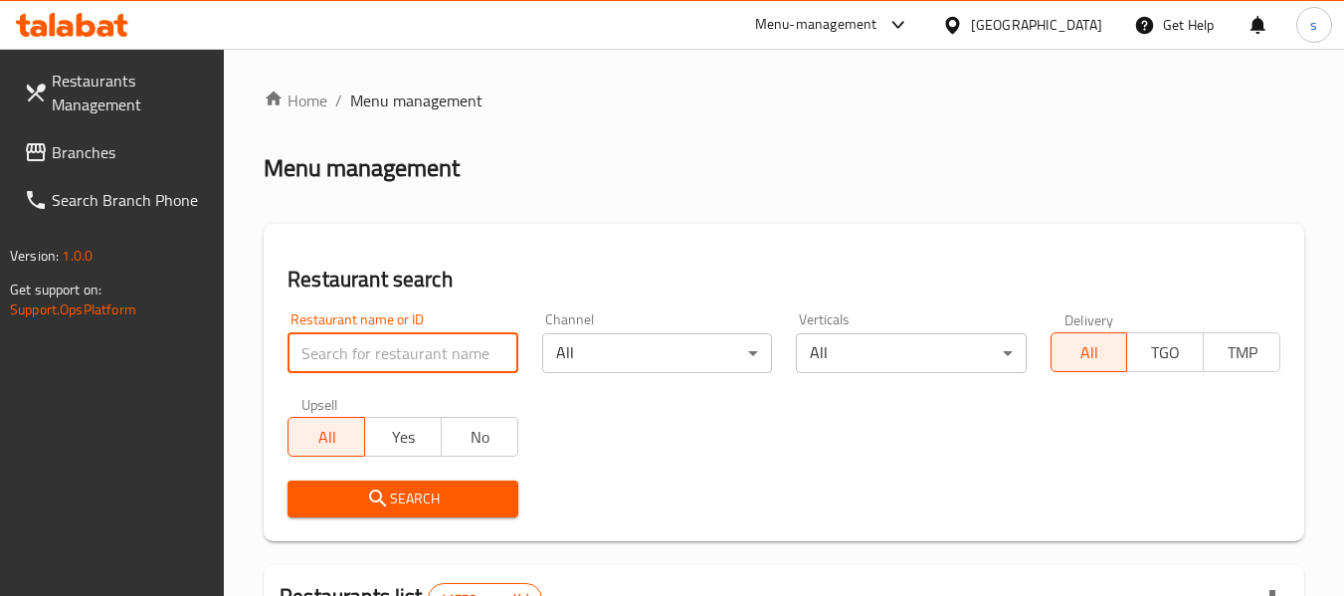
paste input "22143"
type input "22143"
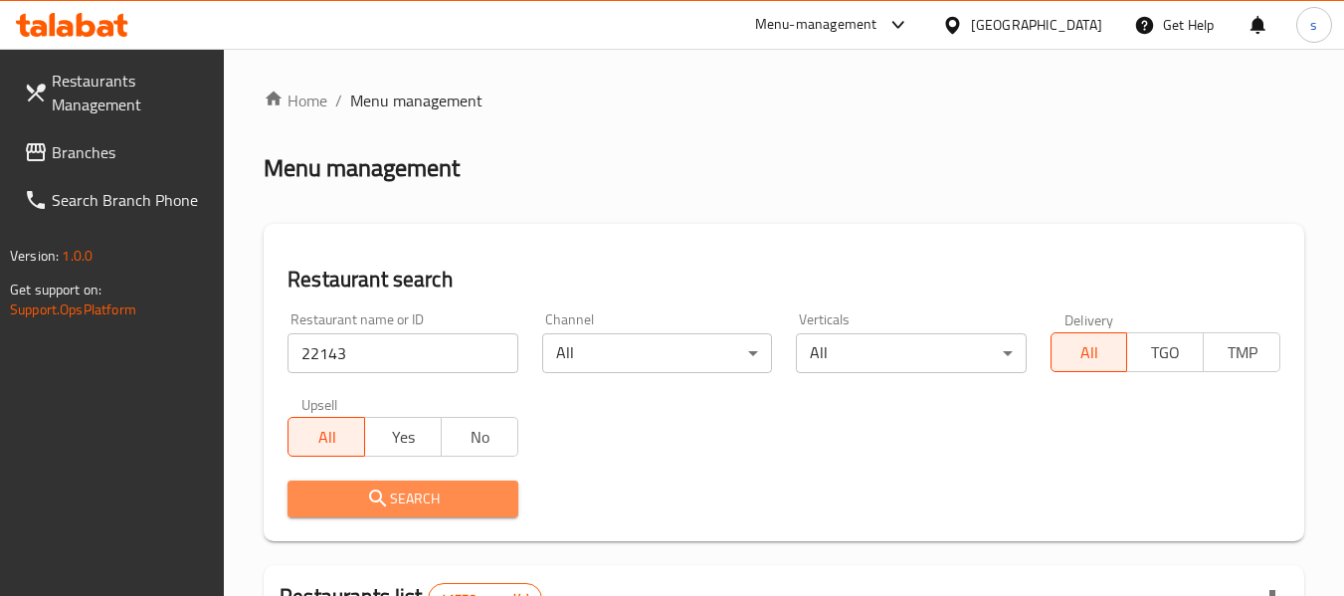
click at [445, 491] on span "Search" at bounding box center [402, 498] width 198 height 25
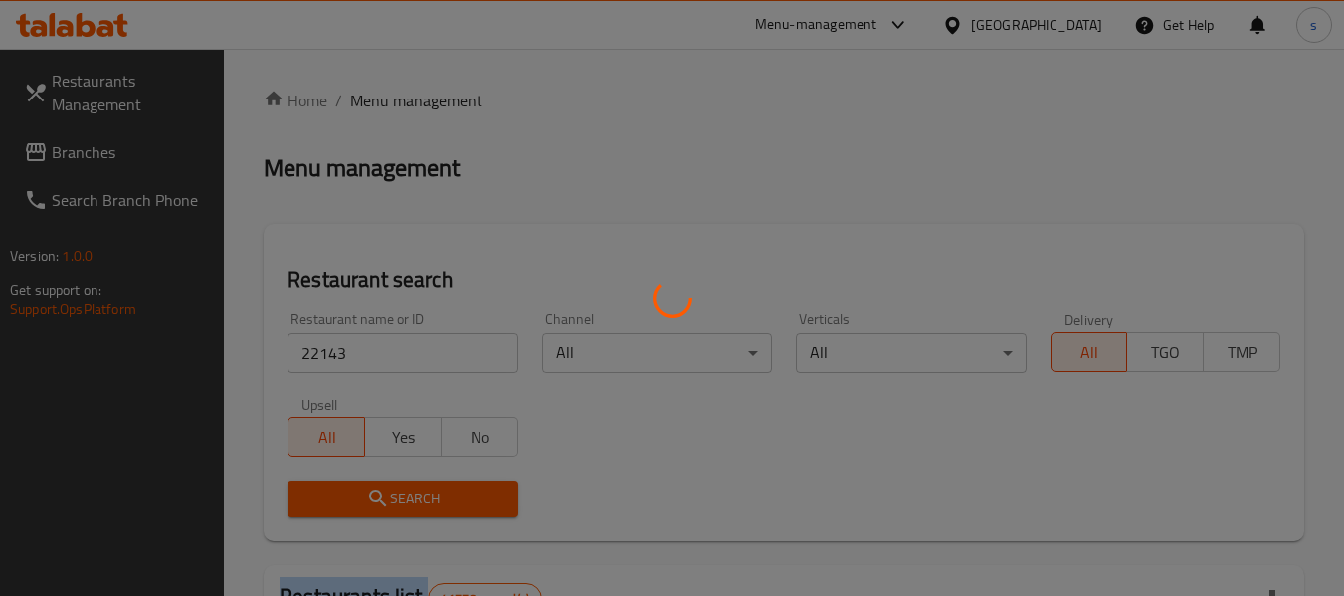
click at [445, 491] on div at bounding box center [672, 298] width 1344 height 596
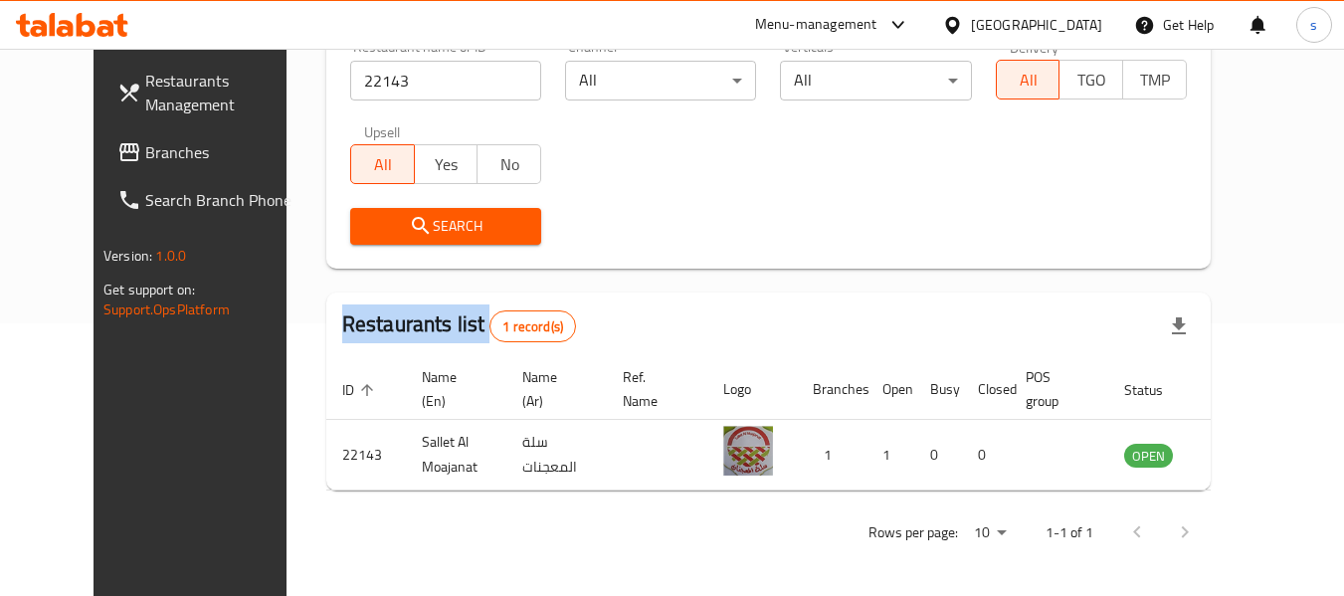
scroll to position [274, 0]
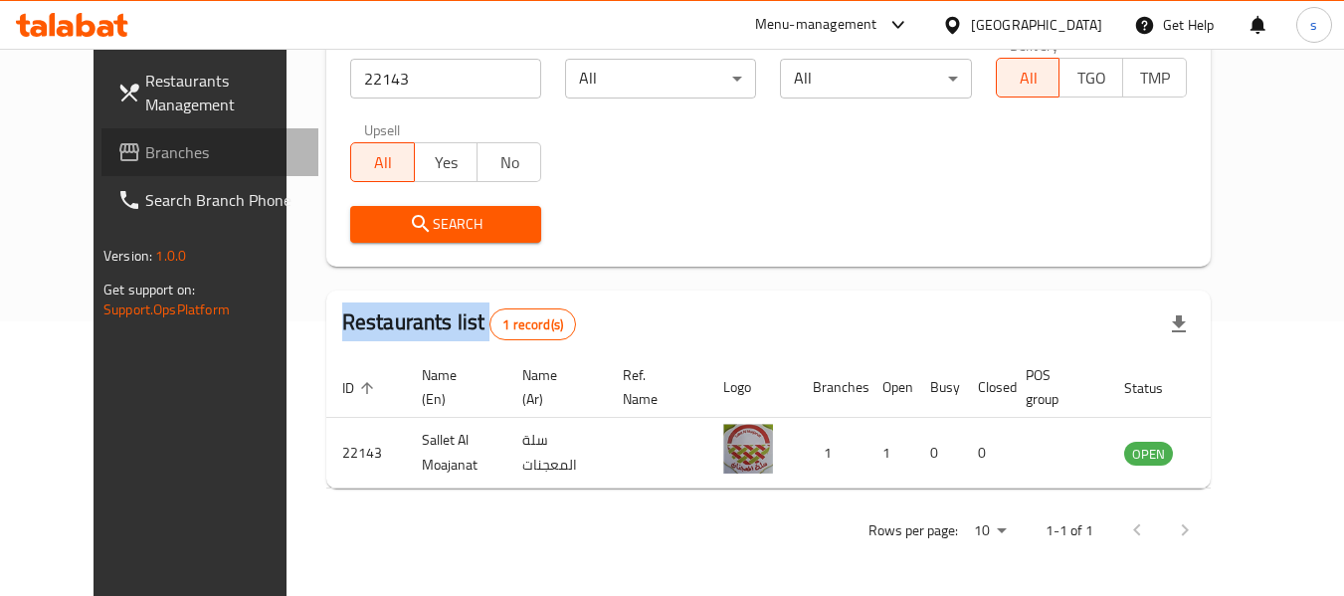
click at [145, 167] on link "Branches" at bounding box center [209, 152] width 217 height 48
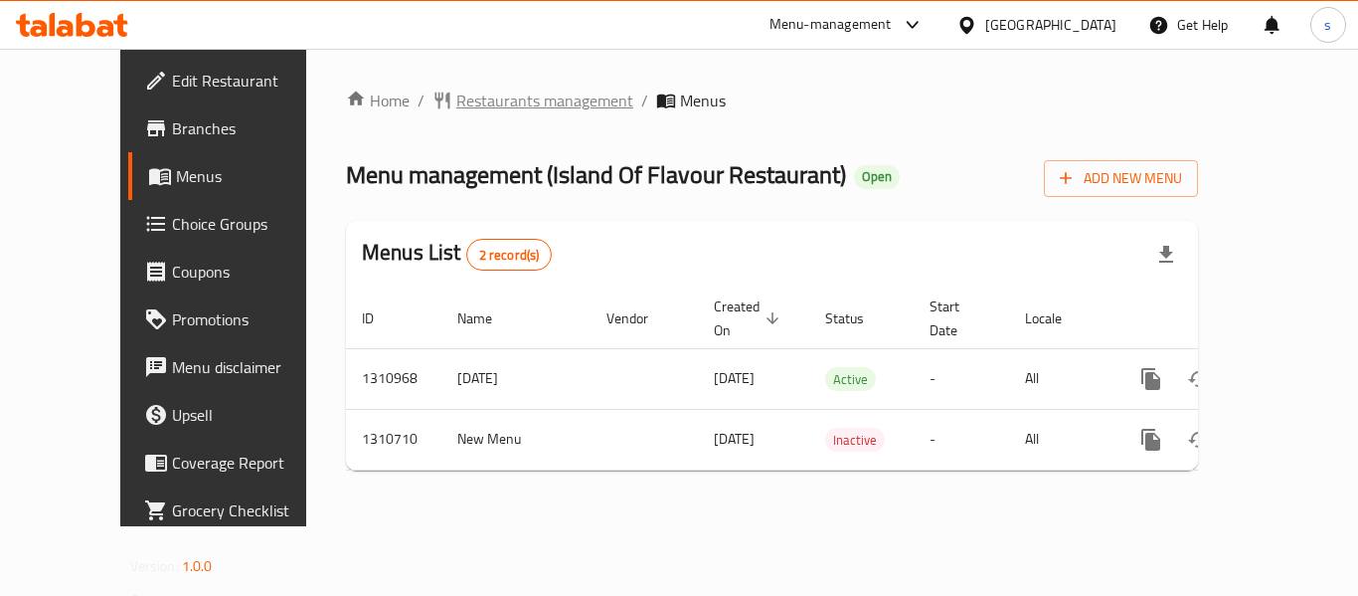
click at [482, 111] on span "Restaurants management" at bounding box center [544, 101] width 177 height 24
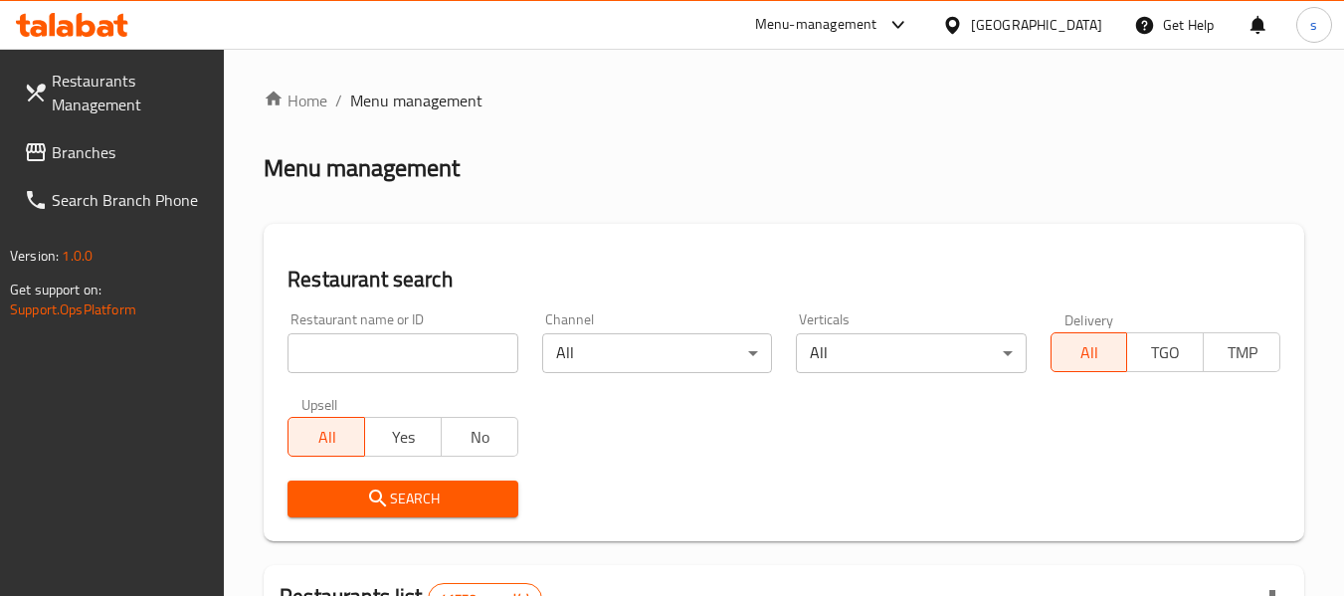
click at [419, 361] on input "search" at bounding box center [402, 353] width 230 height 40
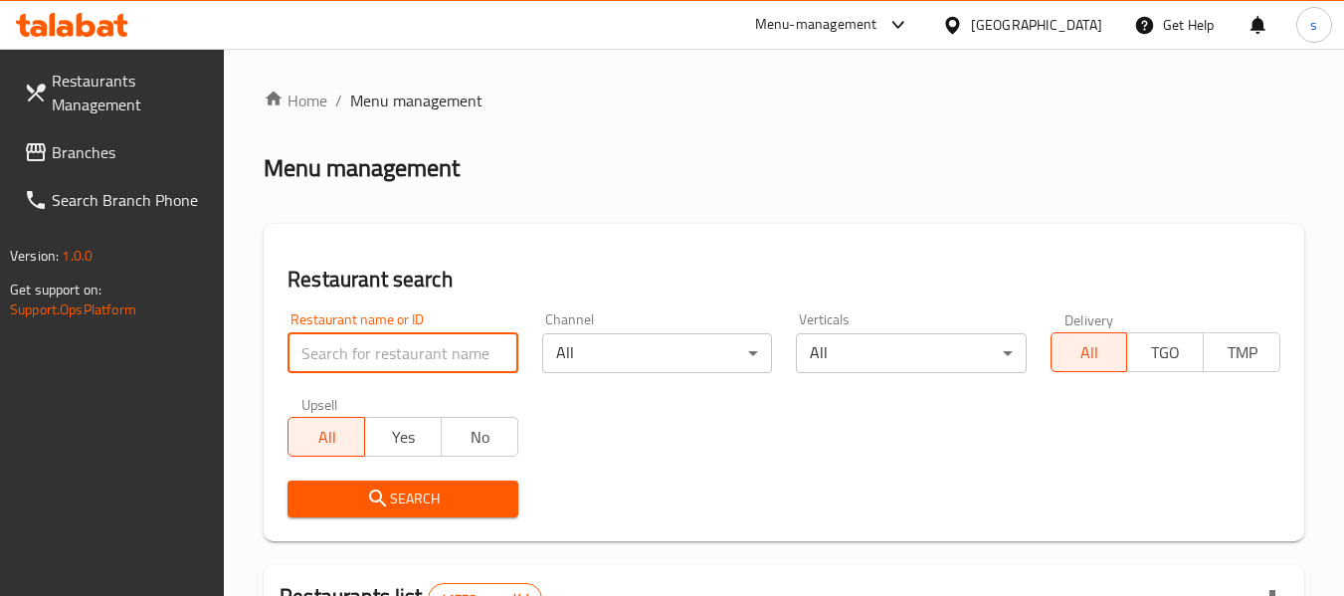
paste input "705584"
type input "705584"
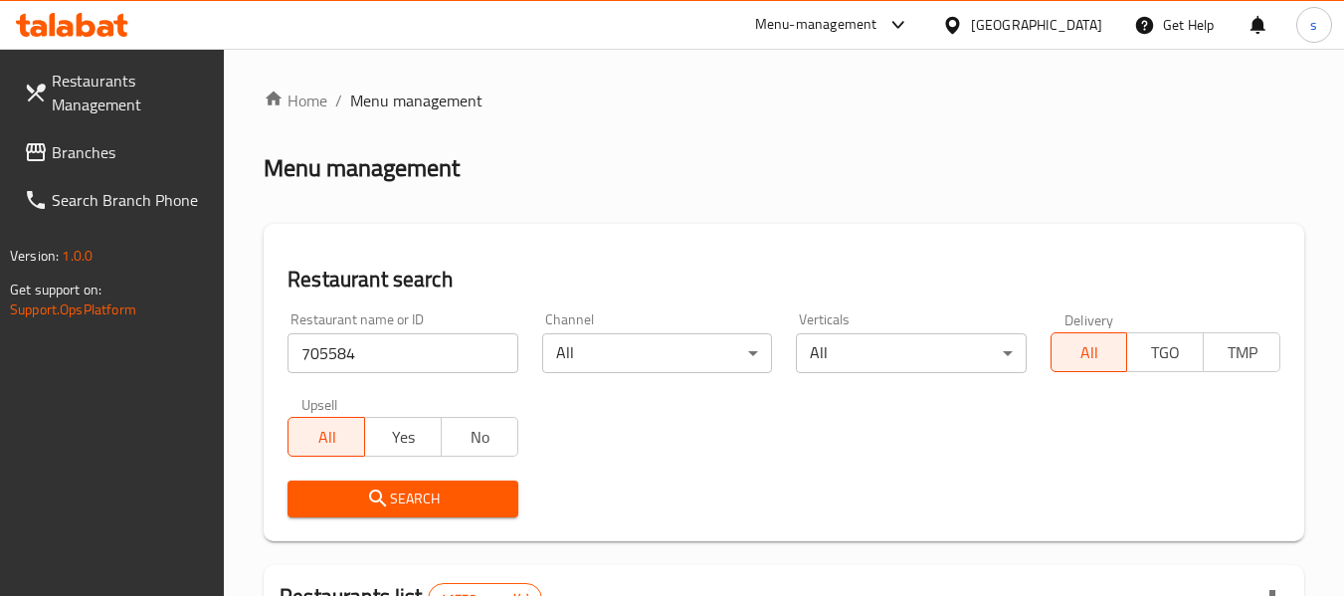
click at [433, 493] on span "Search" at bounding box center [402, 498] width 198 height 25
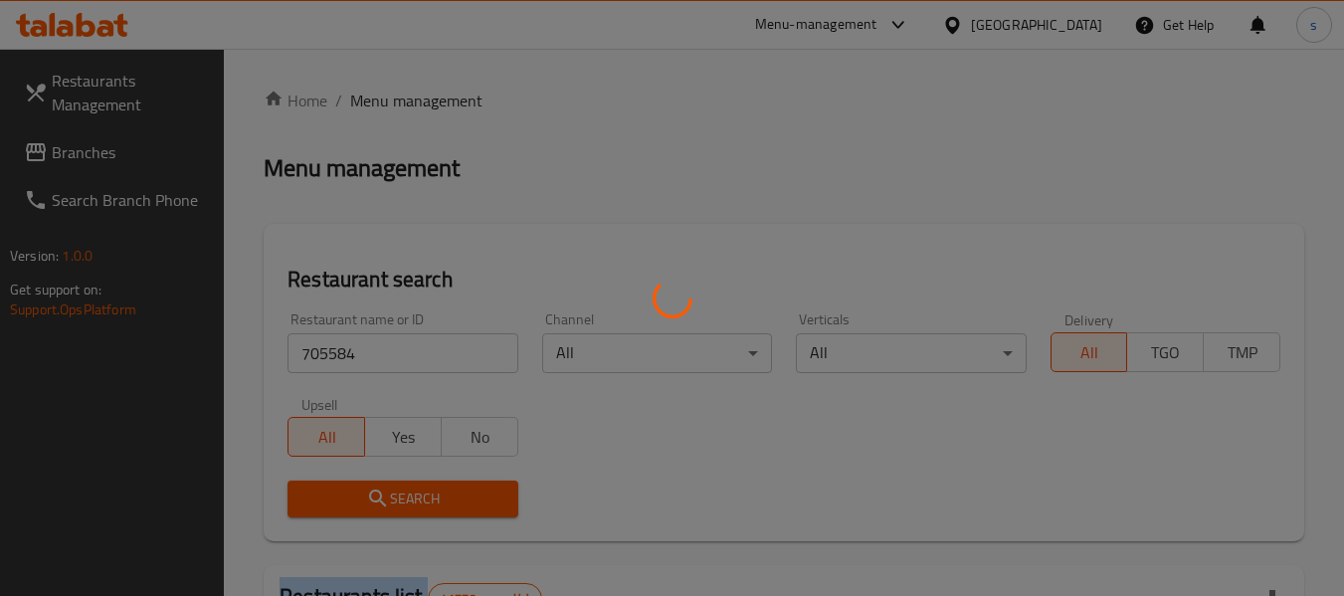
click at [433, 493] on div at bounding box center [672, 298] width 1344 height 596
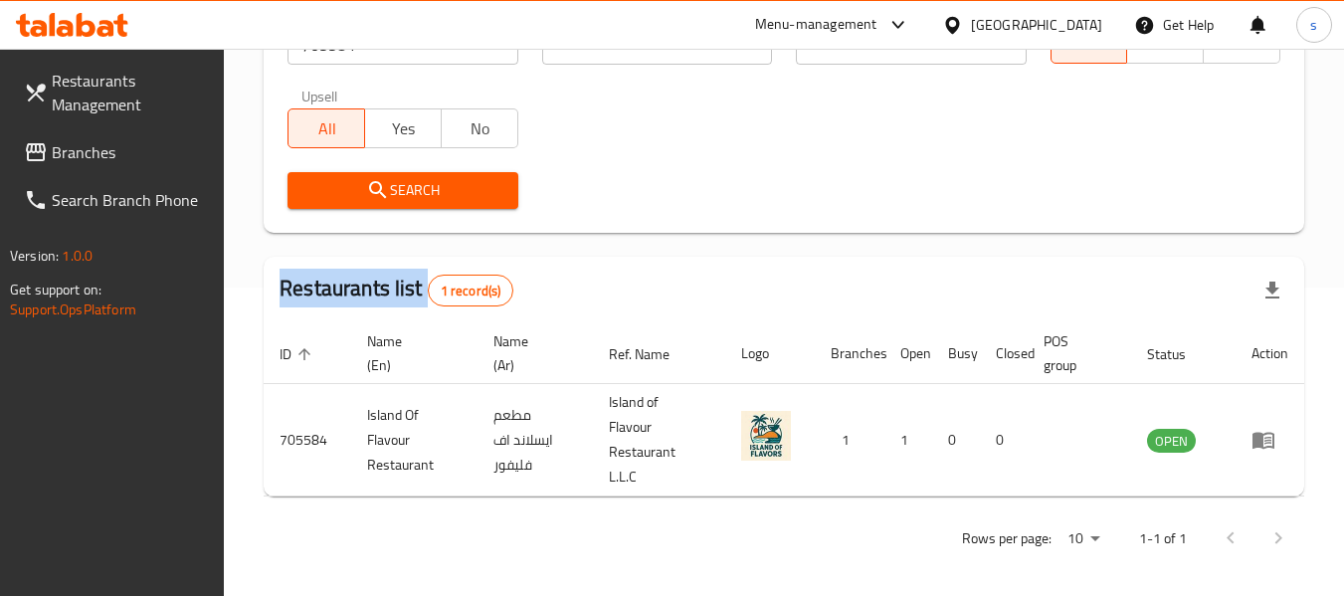
scroll to position [316, 0]
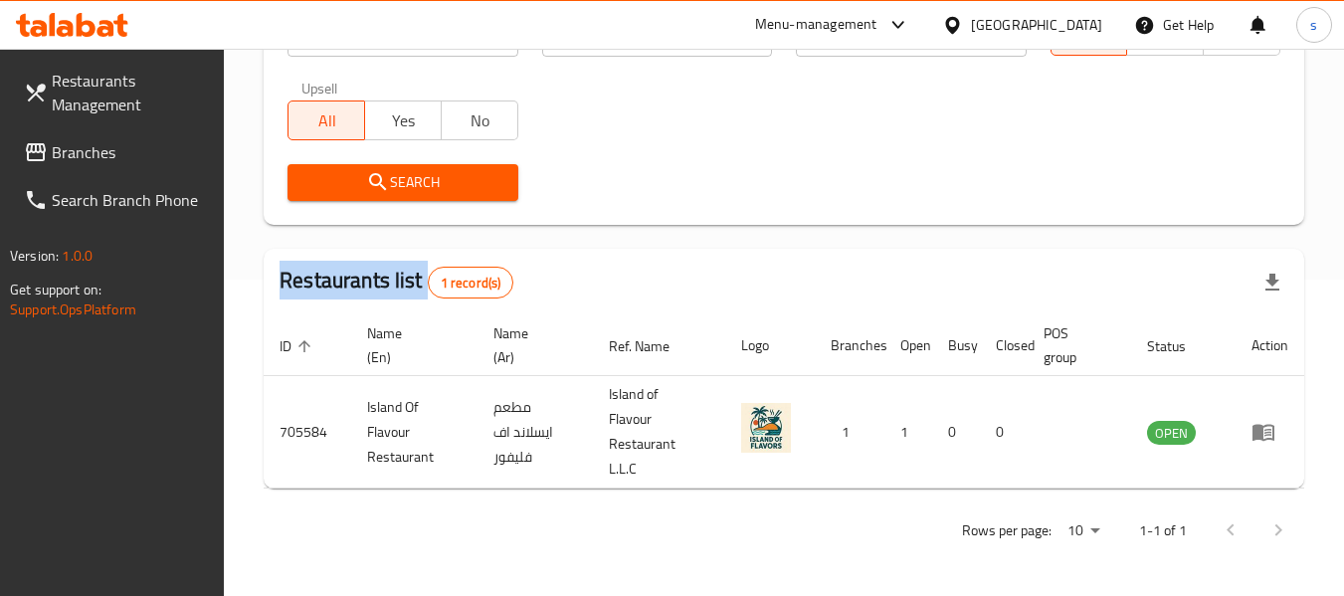
click at [65, 153] on span "Branches" at bounding box center [130, 152] width 157 height 24
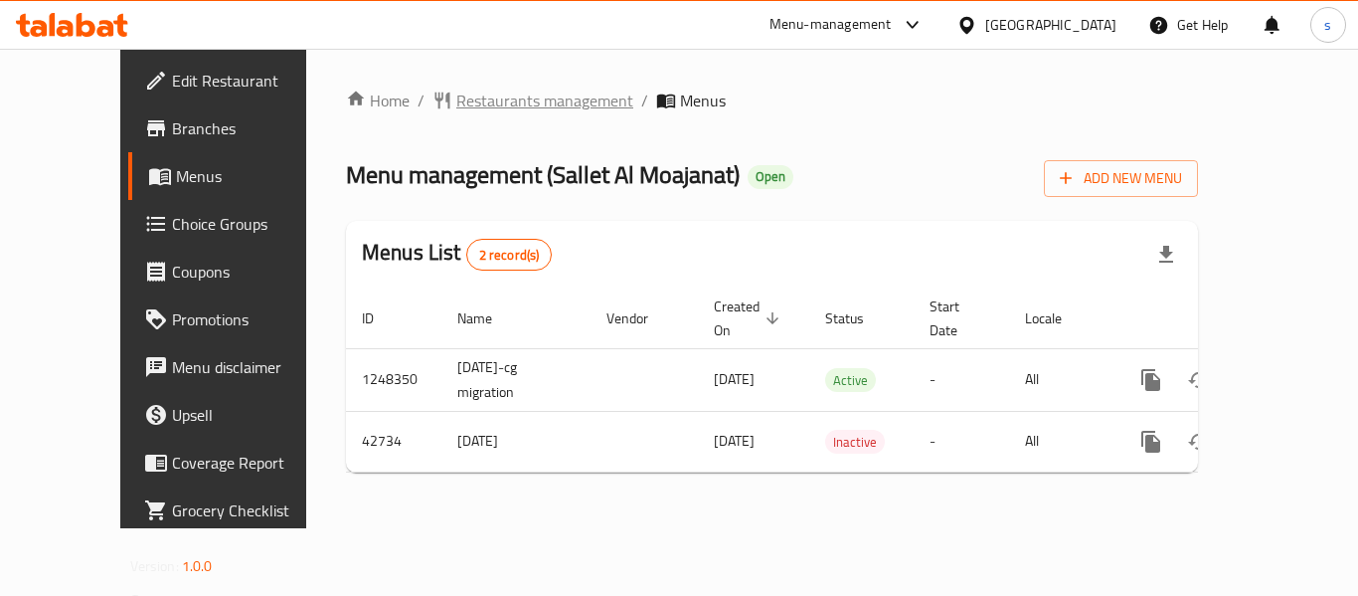
click at [494, 96] on span "Restaurants management" at bounding box center [544, 101] width 177 height 24
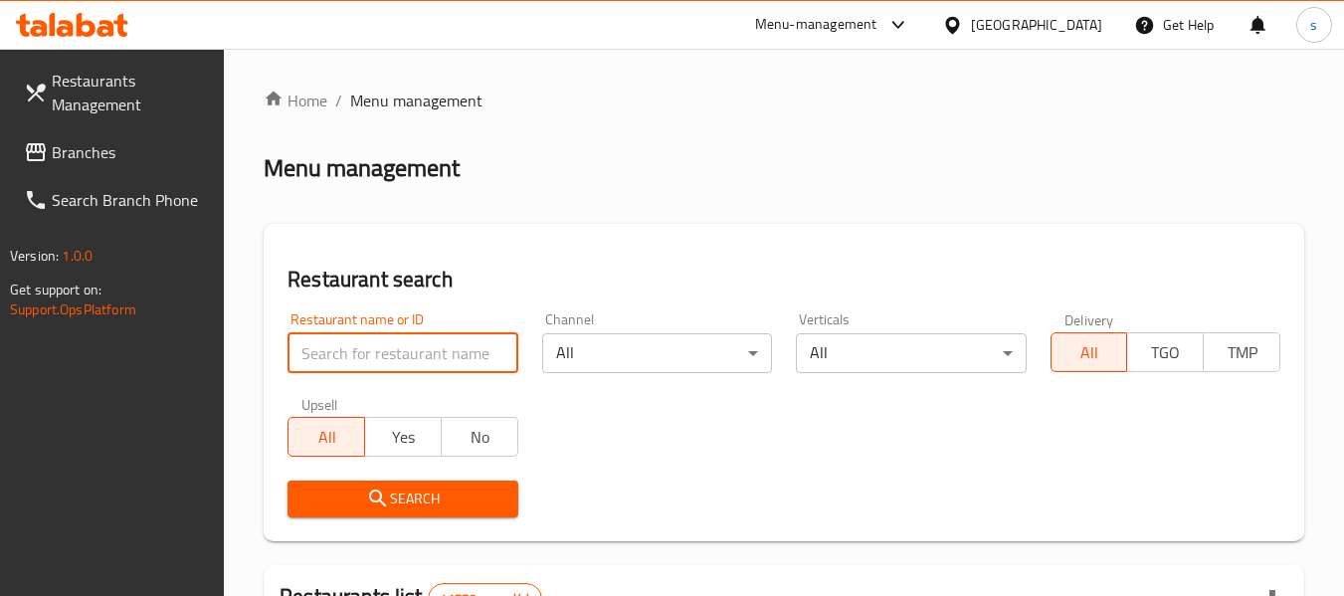
click at [447, 357] on input "search" at bounding box center [402, 353] width 230 height 40
paste input "22143"
type input "22143"
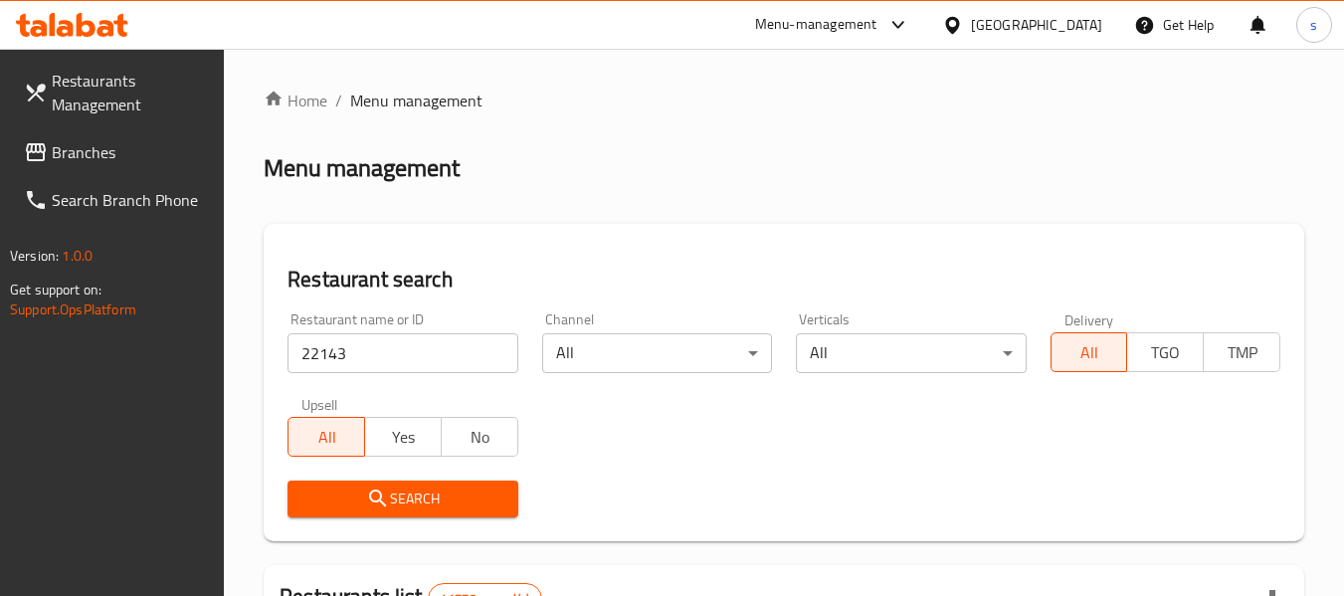
click at [494, 501] on span "Search" at bounding box center [402, 498] width 198 height 25
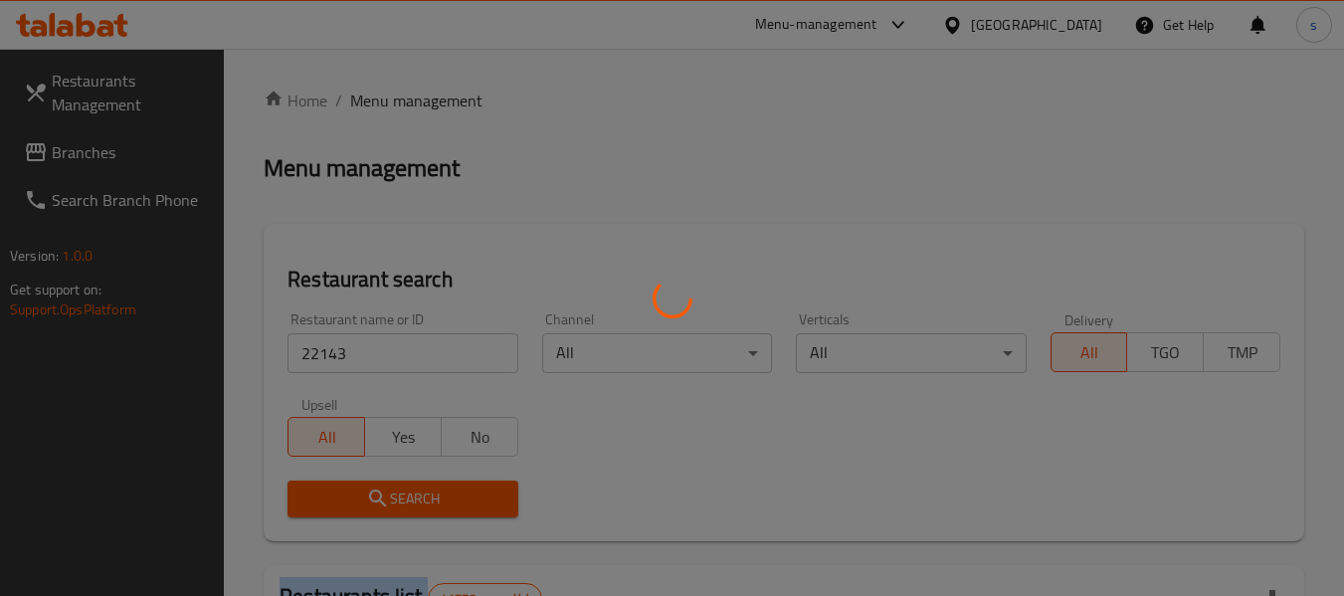
click at [494, 501] on div at bounding box center [672, 298] width 1344 height 596
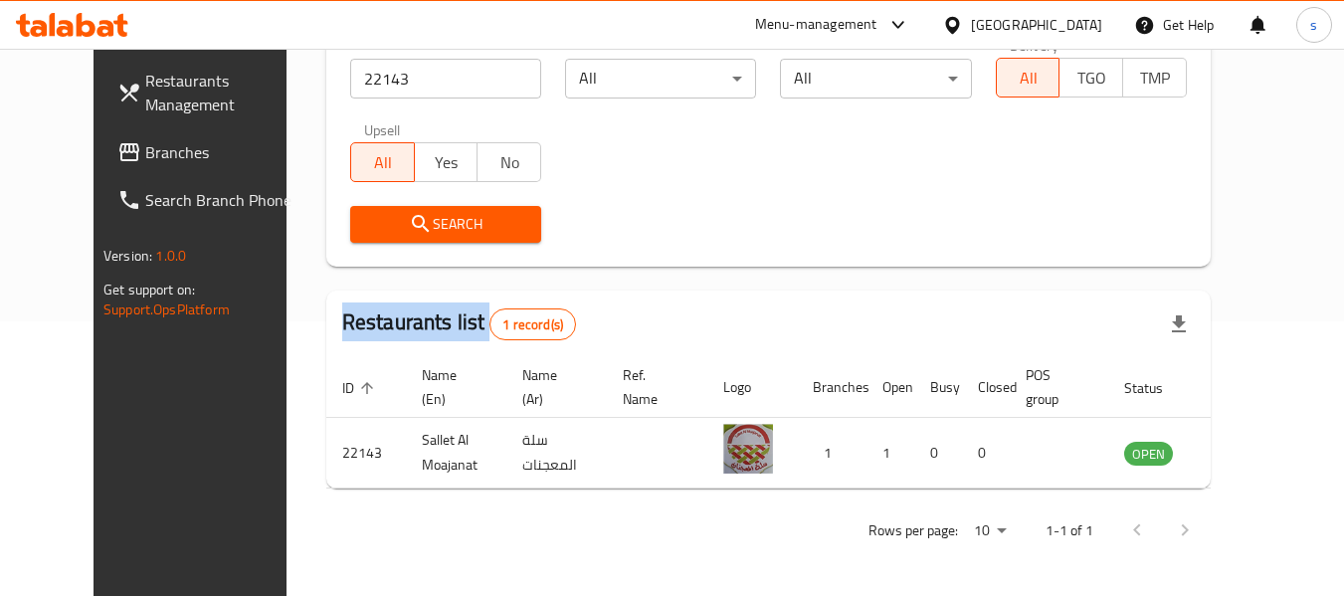
scroll to position [274, 0]
click at [145, 154] on span "Branches" at bounding box center [223, 152] width 157 height 24
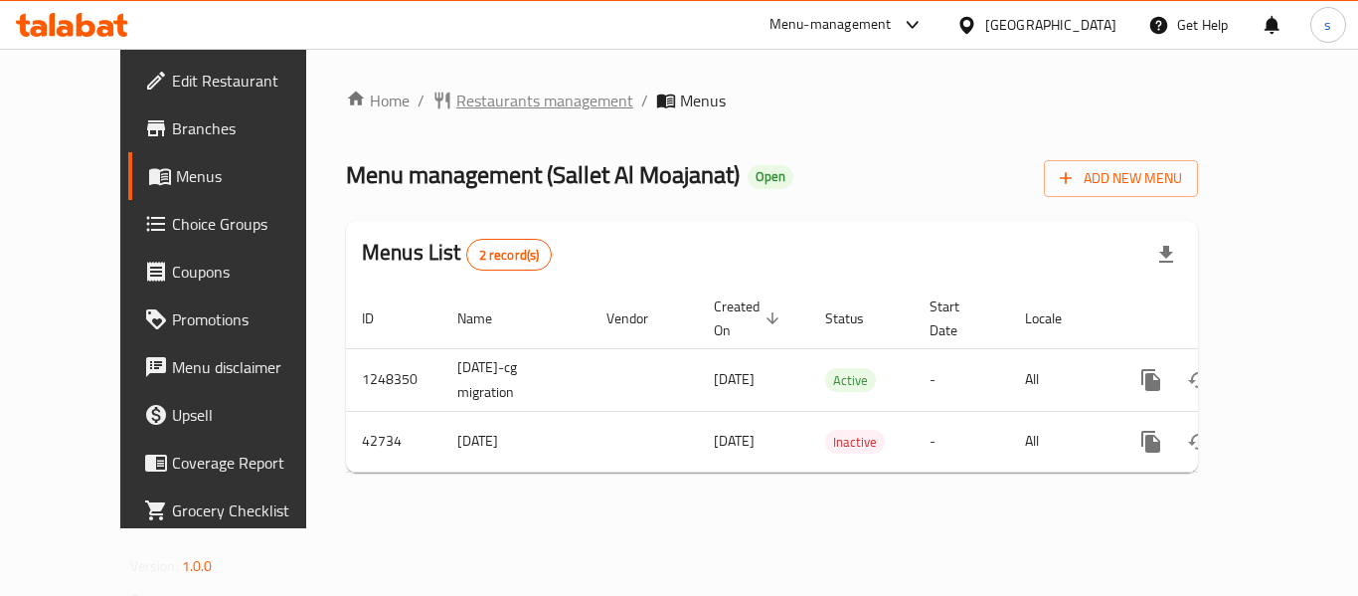
click at [488, 112] on span "Restaurants management" at bounding box center [544, 101] width 177 height 24
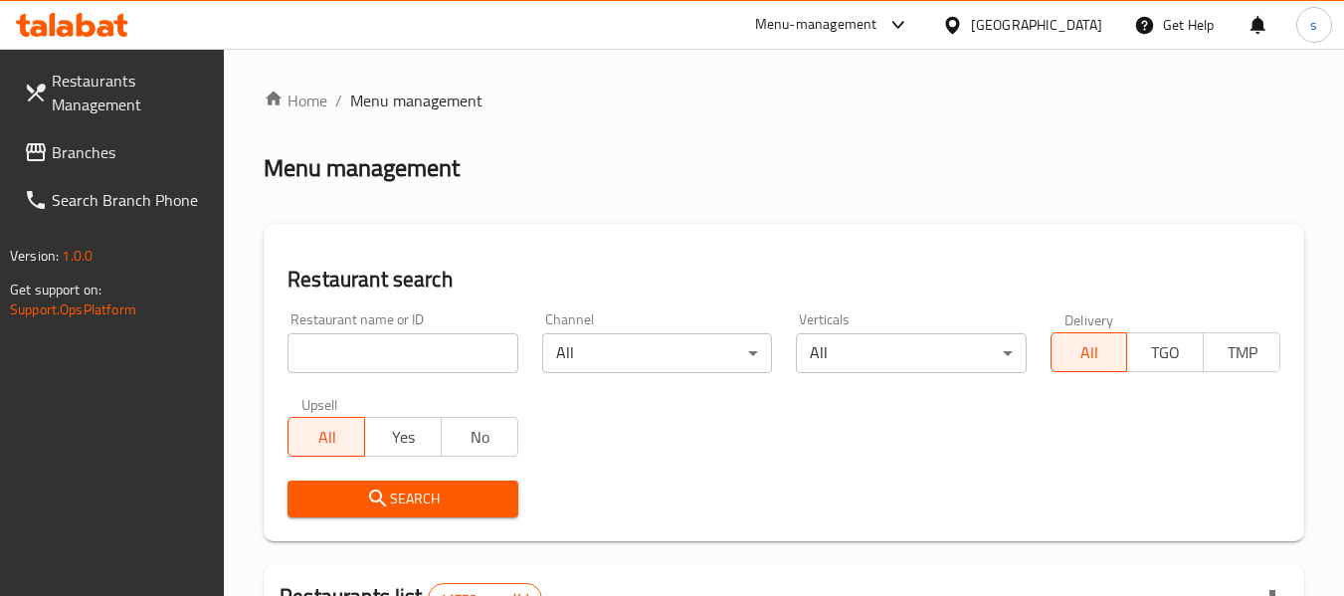
click at [405, 360] on input "search" at bounding box center [402, 353] width 230 height 40
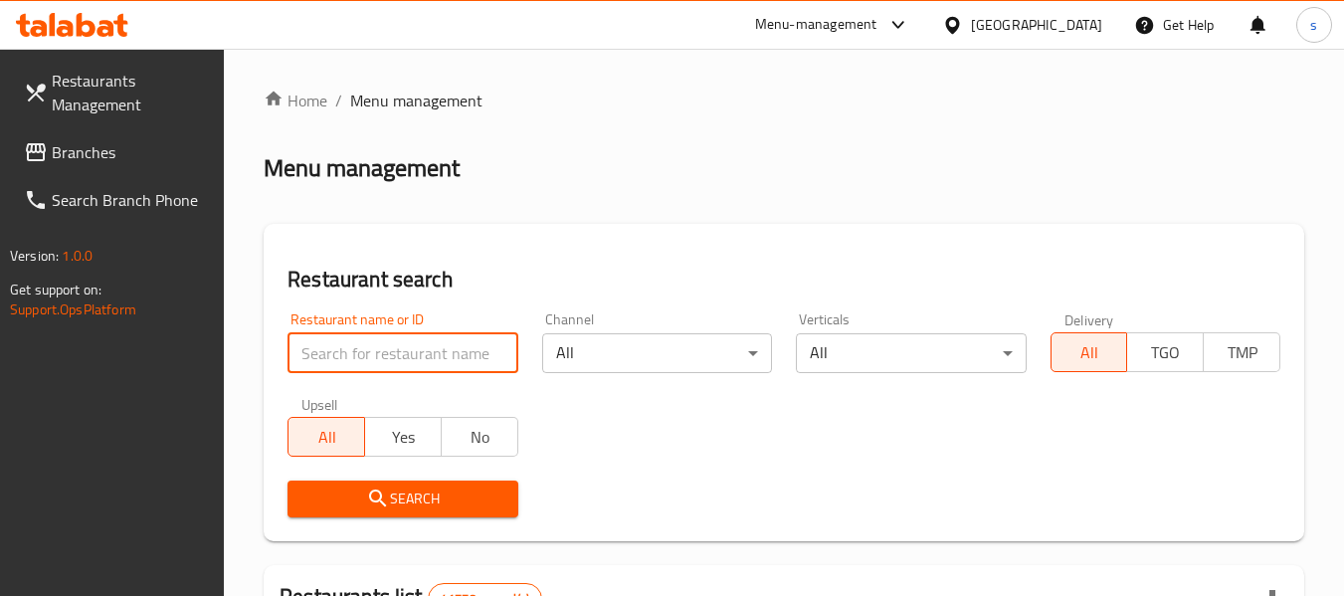
paste input "22143"
type input "22143"
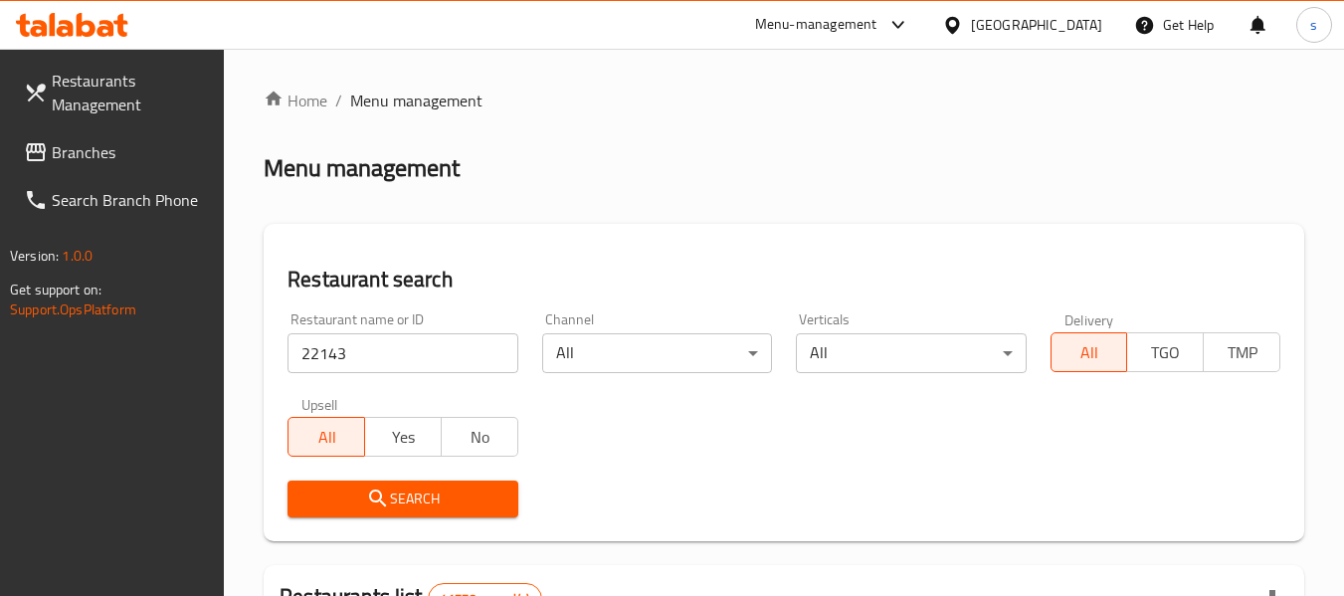
click at [417, 492] on span "Search" at bounding box center [402, 498] width 198 height 25
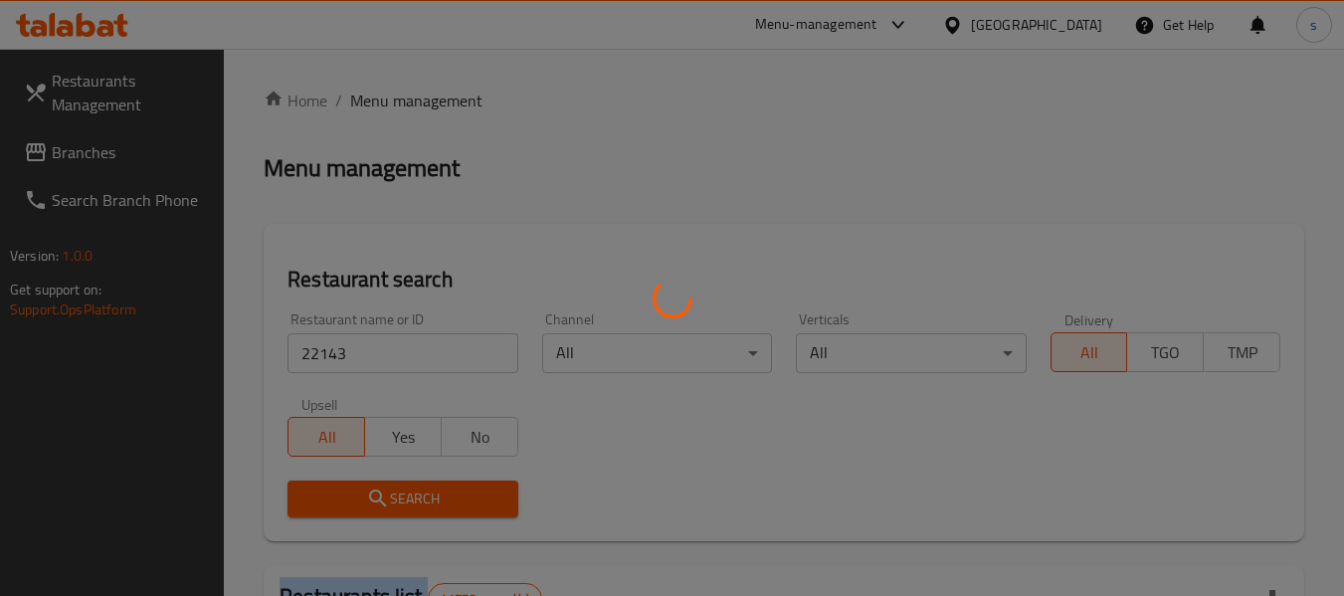
click at [417, 492] on div at bounding box center [672, 298] width 1344 height 596
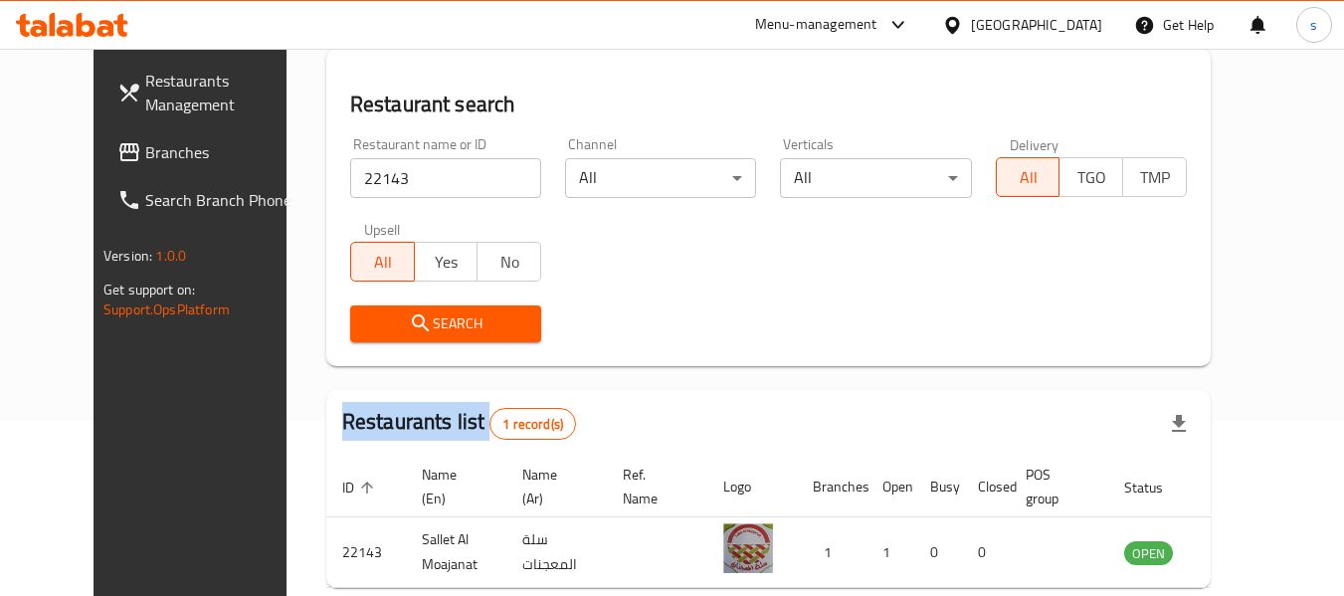
scroll to position [267, 0]
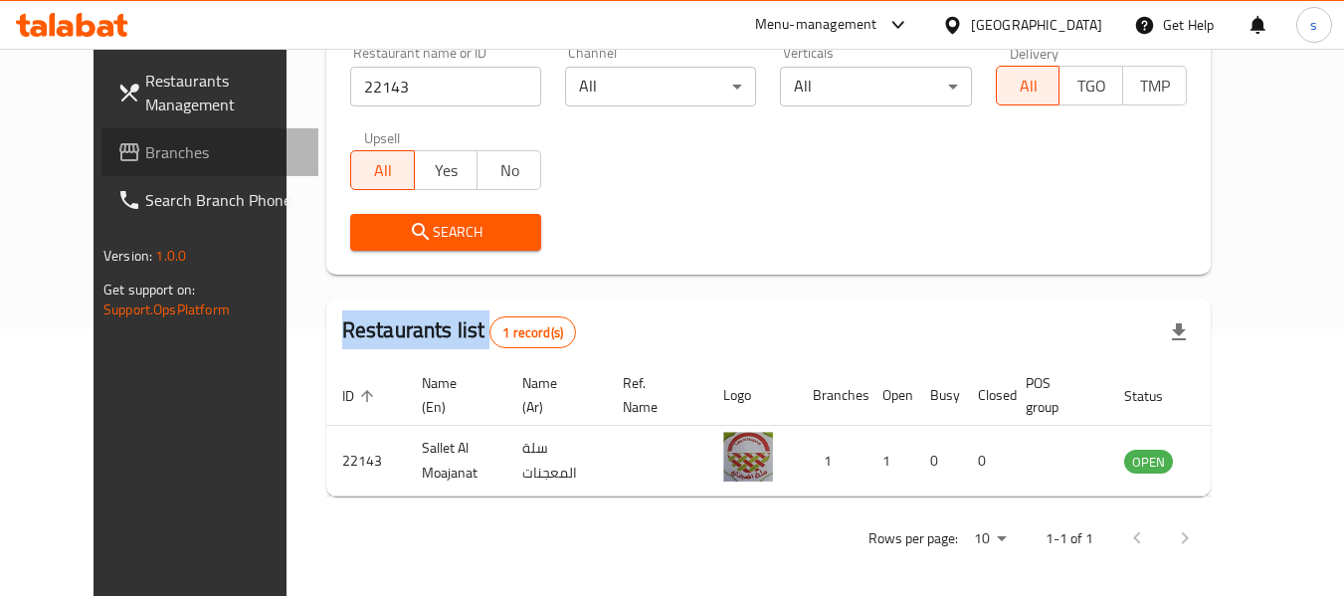
click at [145, 152] on span "Branches" at bounding box center [223, 152] width 157 height 24
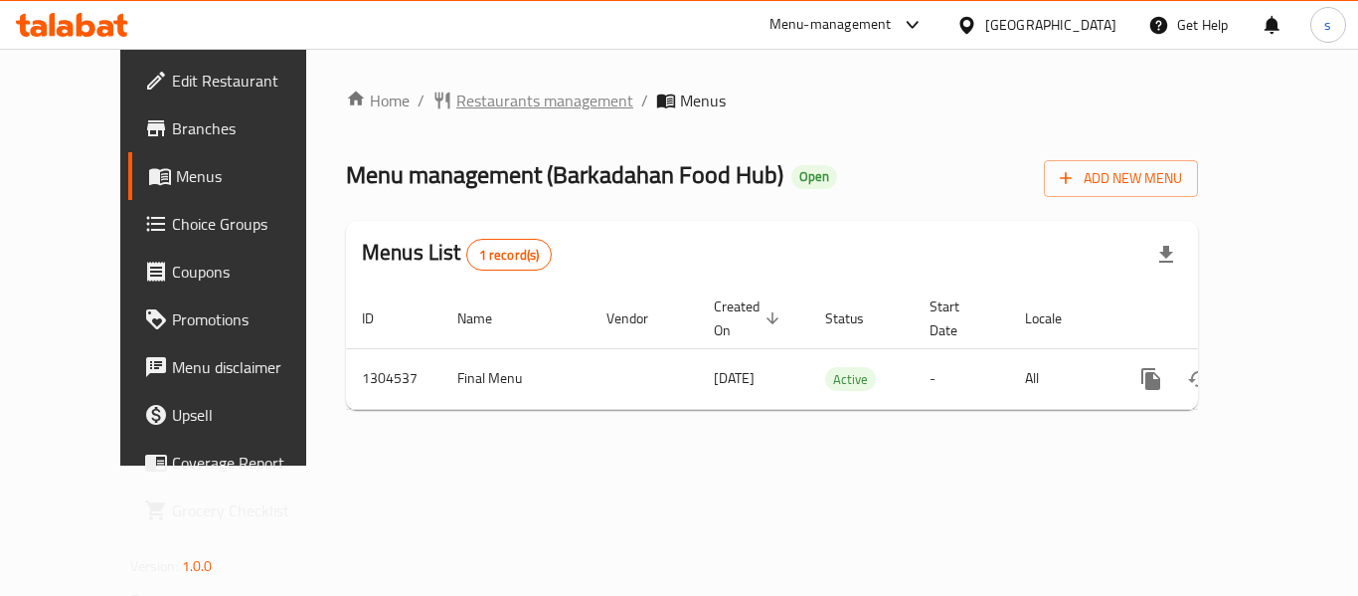
click at [506, 92] on span "Restaurants management" at bounding box center [544, 101] width 177 height 24
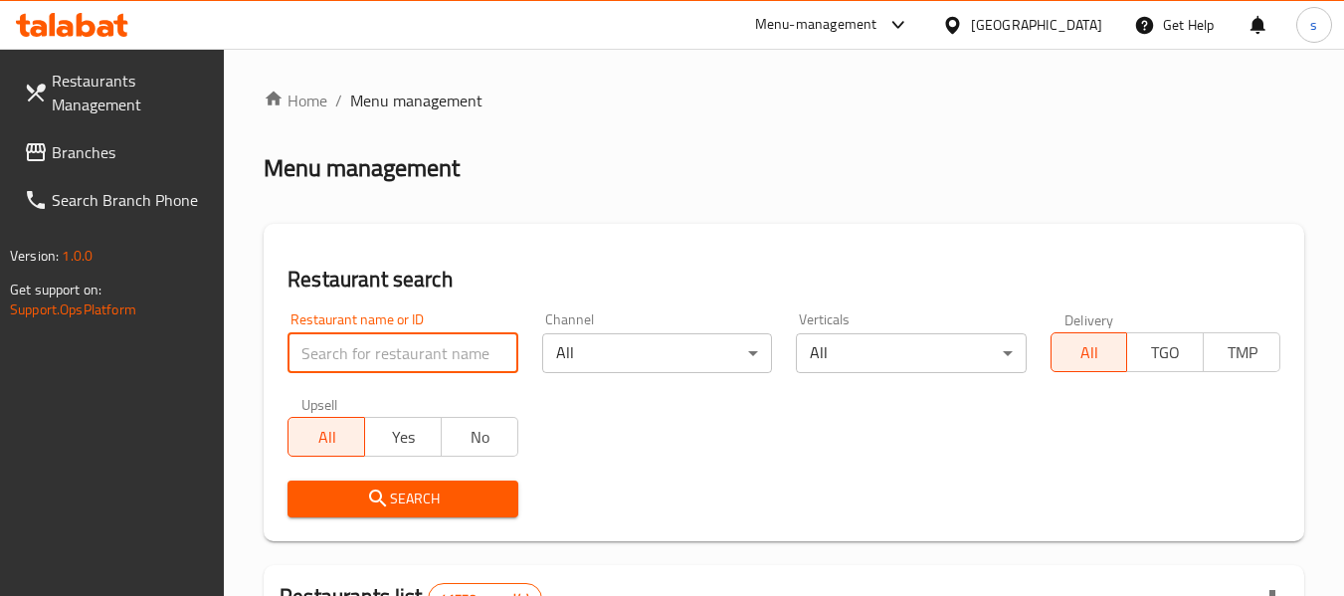
click at [414, 348] on input "search" at bounding box center [402, 353] width 230 height 40
drag, startPoint x: 414, startPoint y: 348, endPoint x: 437, endPoint y: 336, distance: 25.8
paste input "703077"
type input "703077"
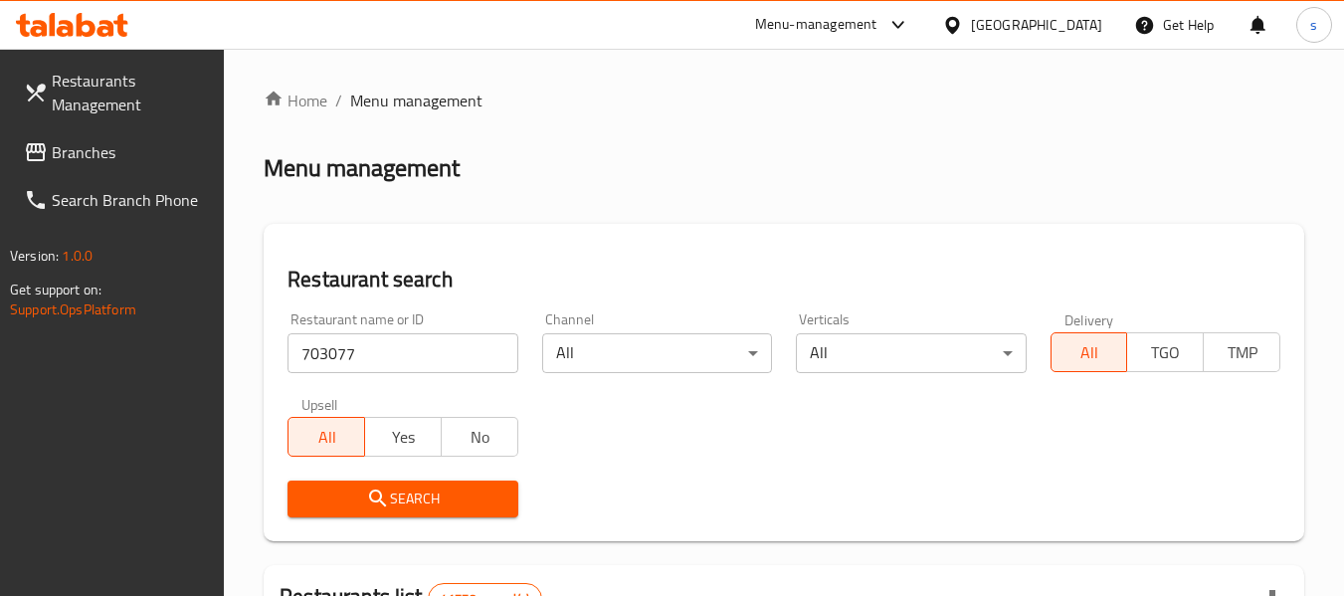
click at [409, 491] on span "Search" at bounding box center [402, 498] width 198 height 25
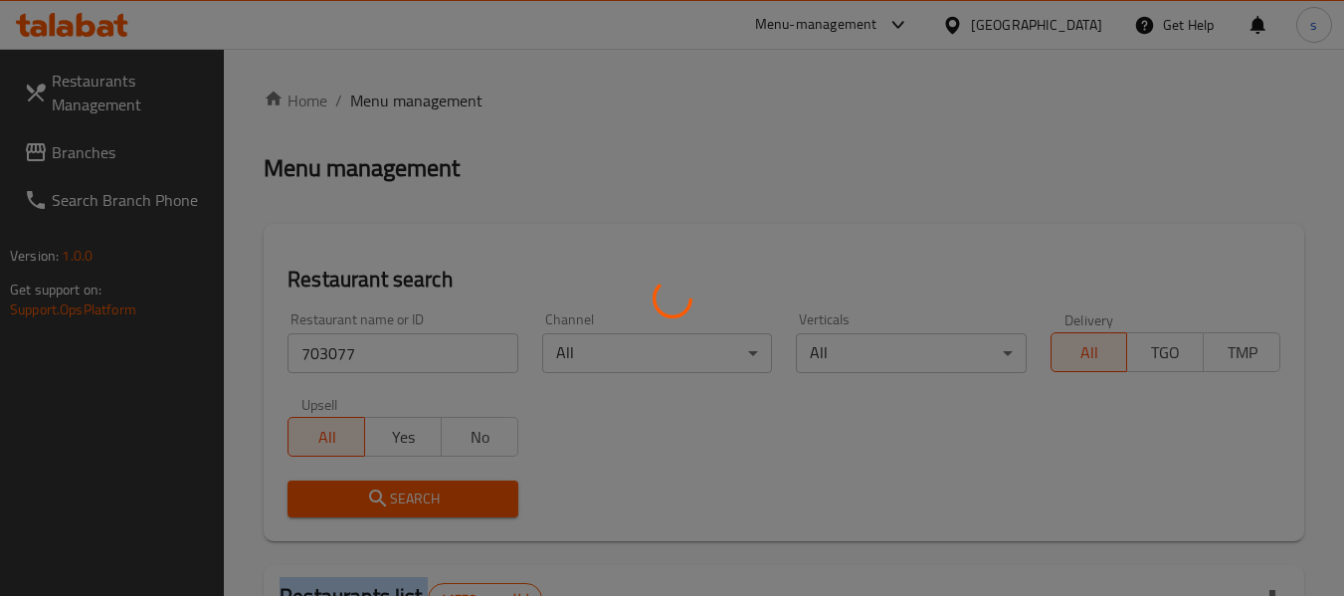
click at [409, 491] on div at bounding box center [672, 298] width 1344 height 596
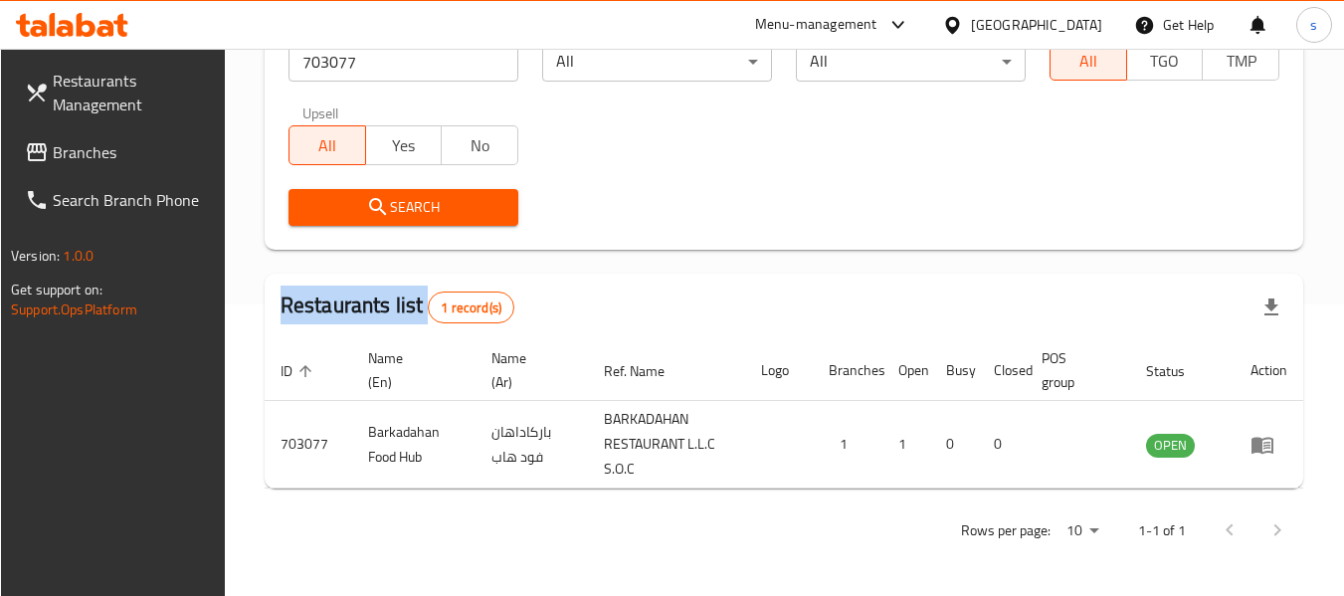
scroll to position [291, 0]
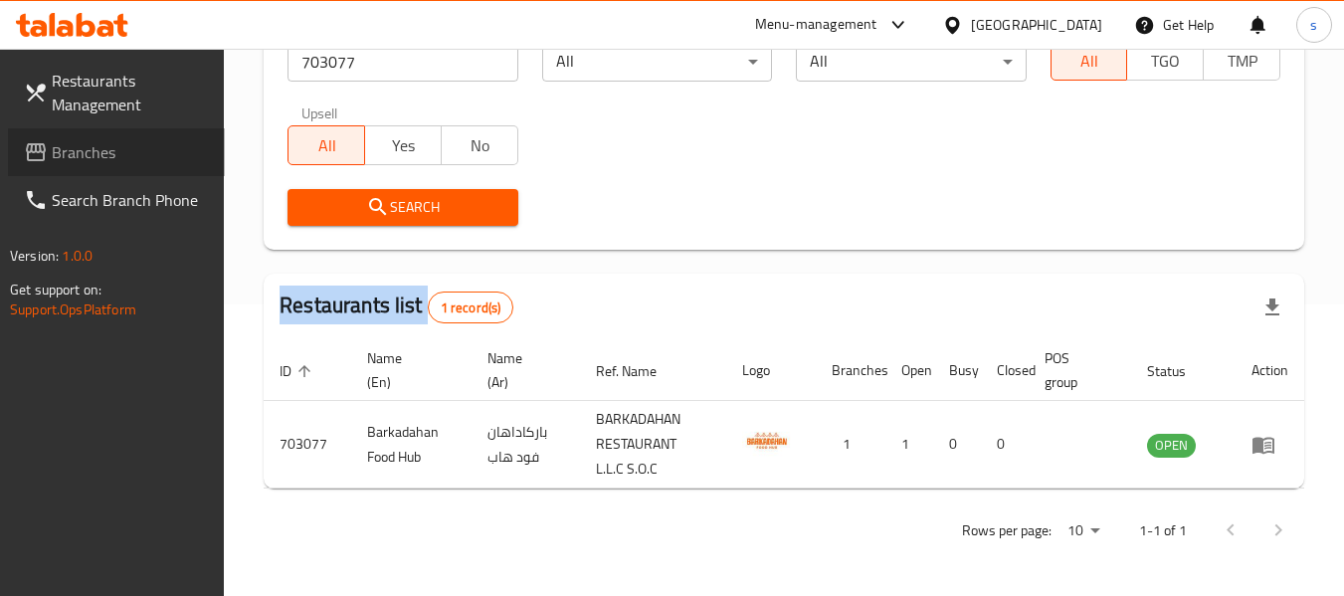
click at [201, 155] on span "Branches" at bounding box center [130, 152] width 157 height 24
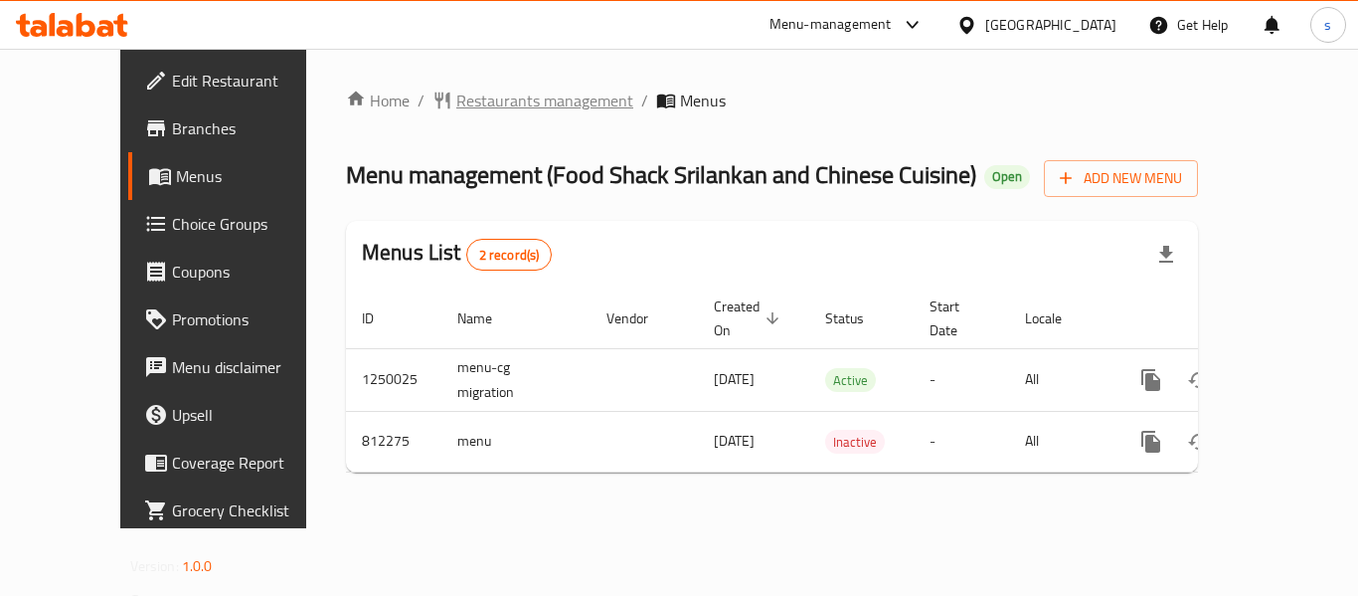
click at [531, 96] on span "Restaurants management" at bounding box center [544, 101] width 177 height 24
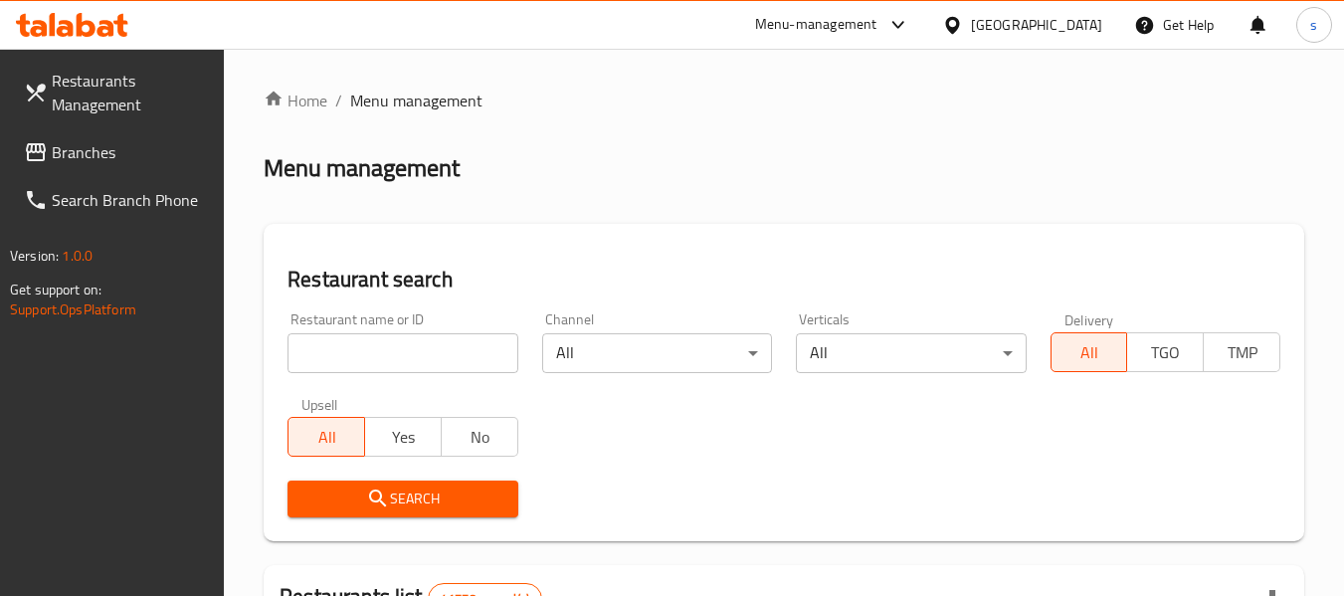
click at [423, 368] on input "search" at bounding box center [402, 353] width 230 height 40
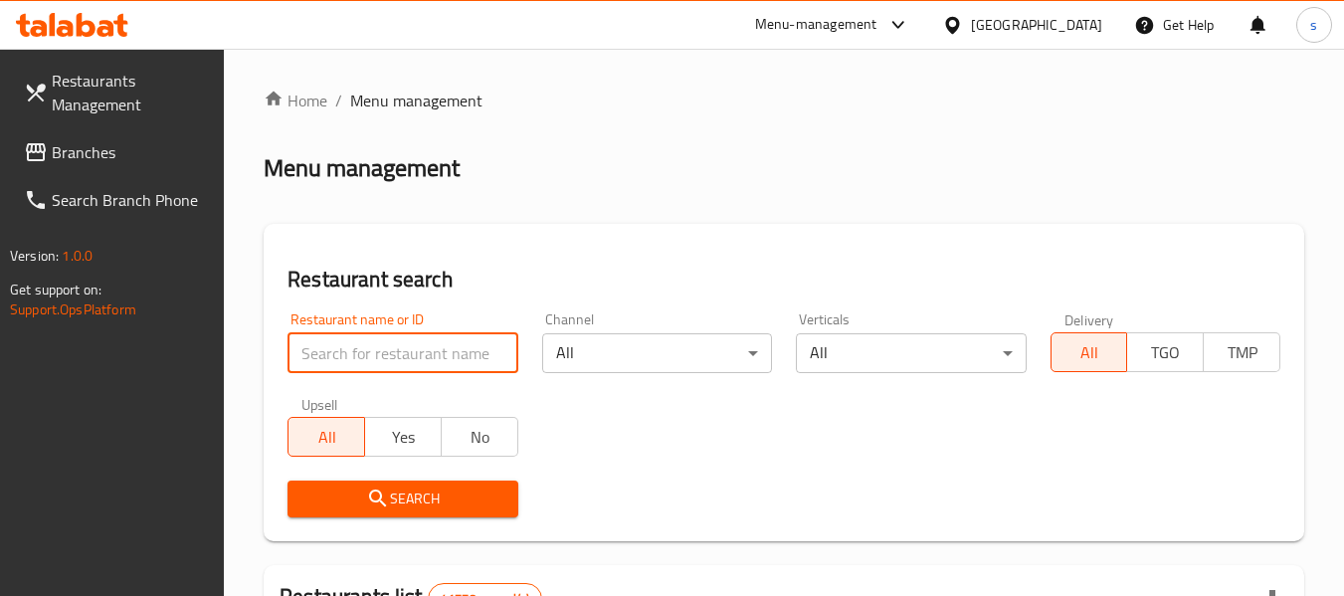
paste input "654676"
type input "654676"
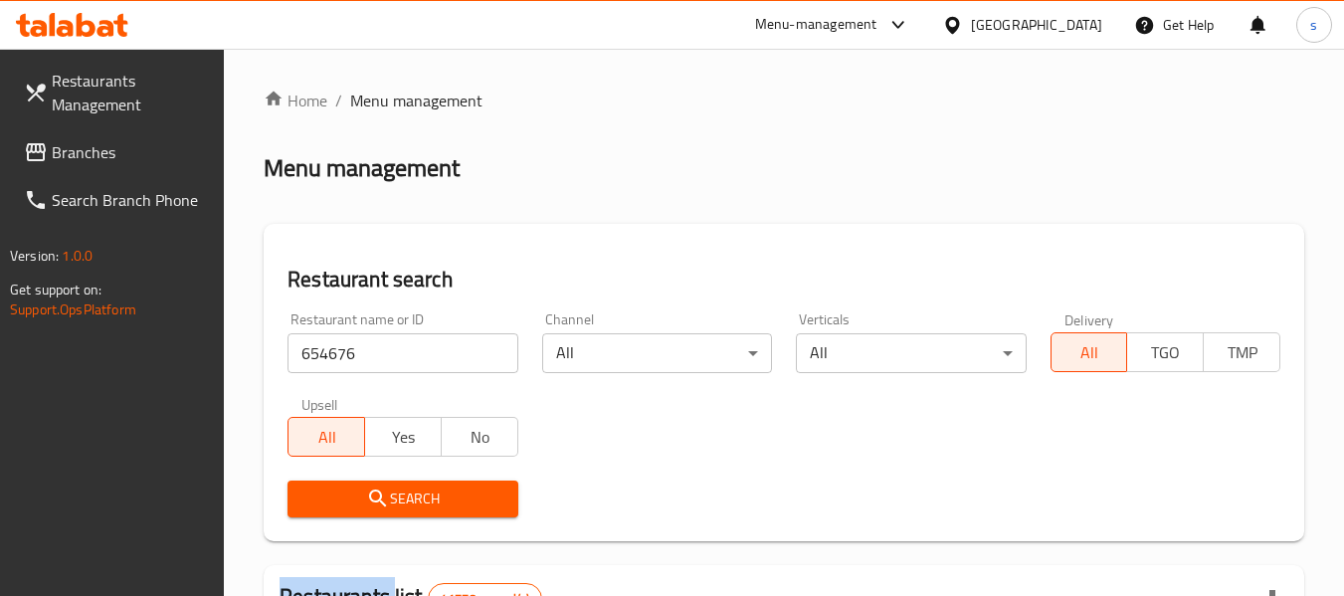
click at [439, 477] on div "Search" at bounding box center [402, 498] width 254 height 61
click at [439, 480] on button "Search" at bounding box center [402, 498] width 230 height 37
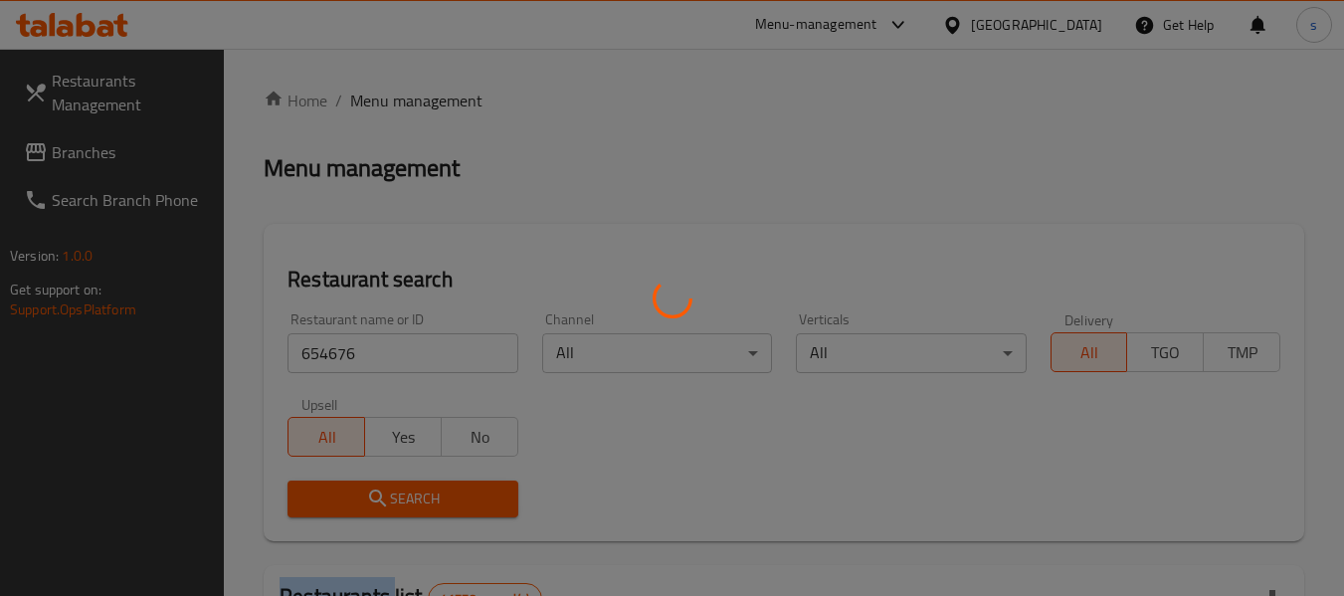
click at [439, 480] on div at bounding box center [672, 298] width 1344 height 596
click at [438, 480] on div at bounding box center [672, 298] width 1344 height 596
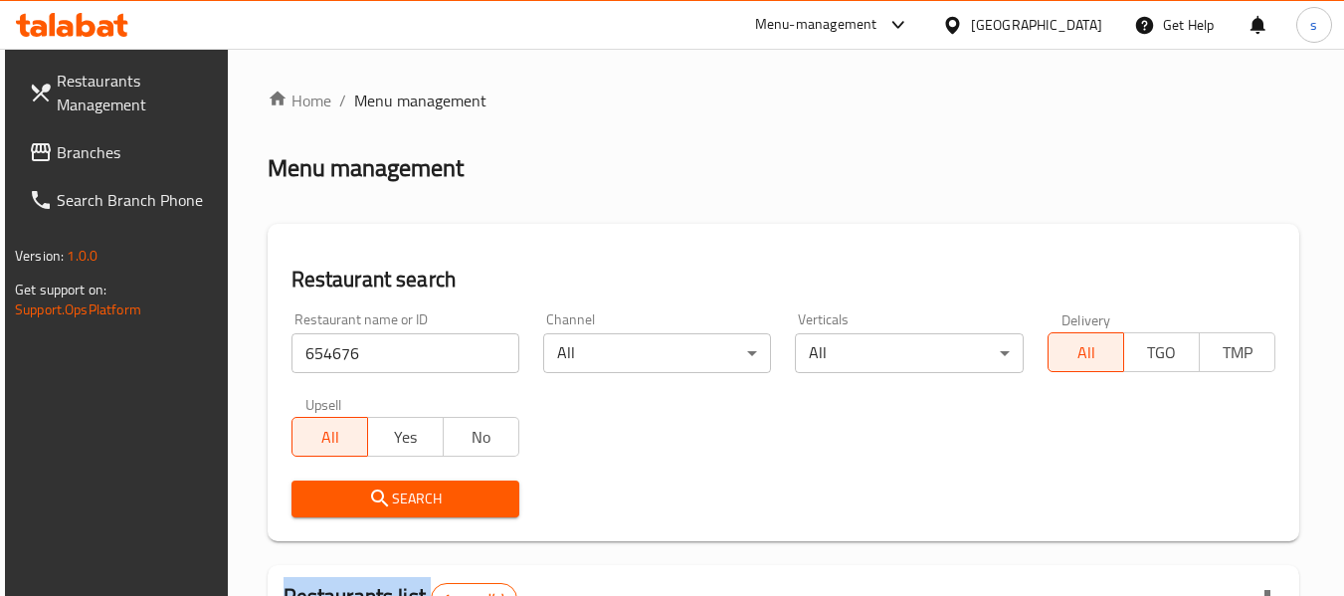
scroll to position [291, 0]
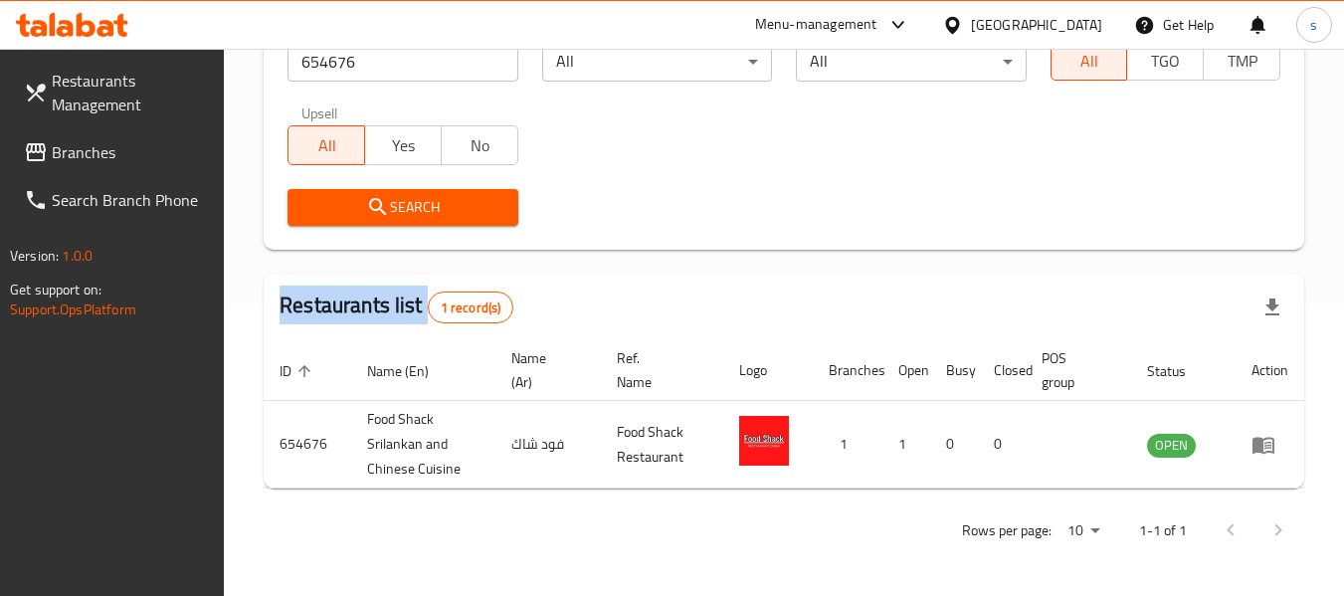
click at [76, 149] on span "Branches" at bounding box center [130, 152] width 157 height 24
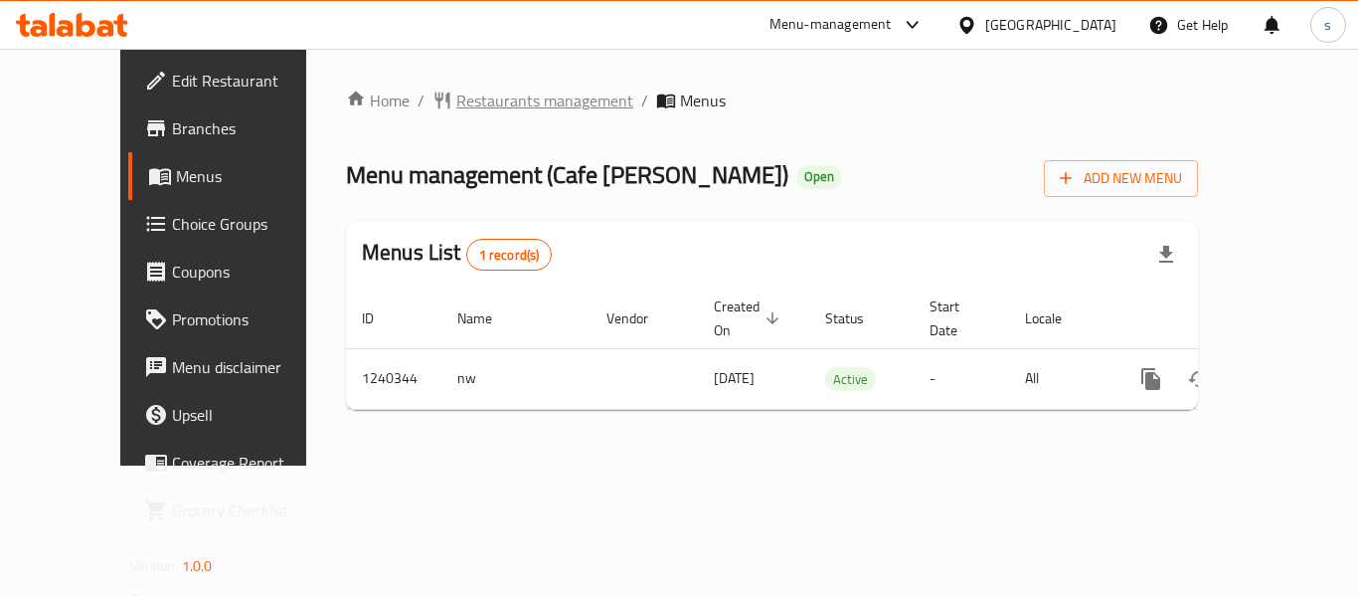
click at [456, 101] on span "Restaurants management" at bounding box center [544, 101] width 177 height 24
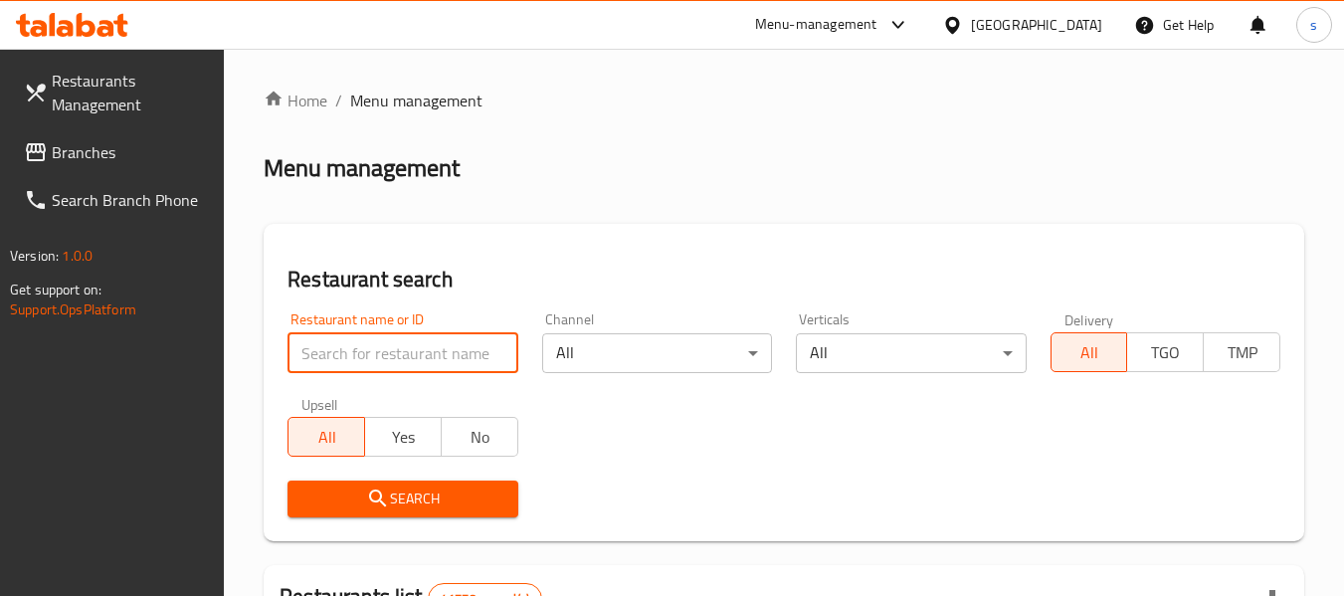
click at [387, 356] on input "search" at bounding box center [402, 353] width 230 height 40
paste input "680325"
type input "680325"
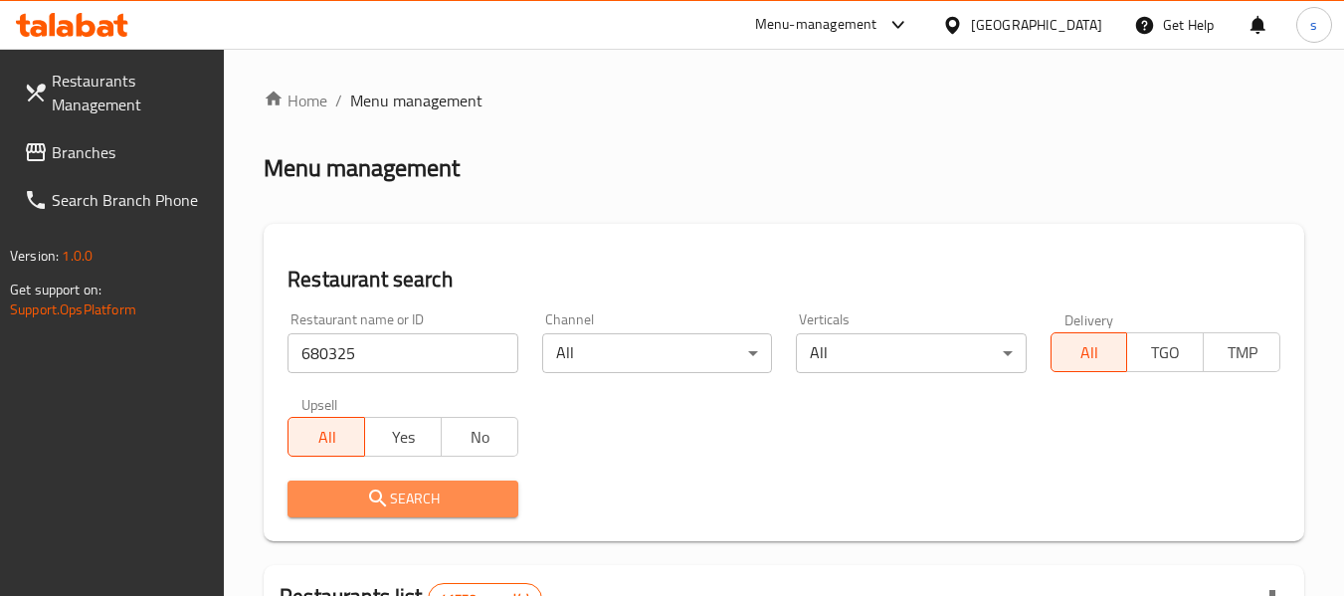
click at [396, 487] on span "Search" at bounding box center [402, 498] width 198 height 25
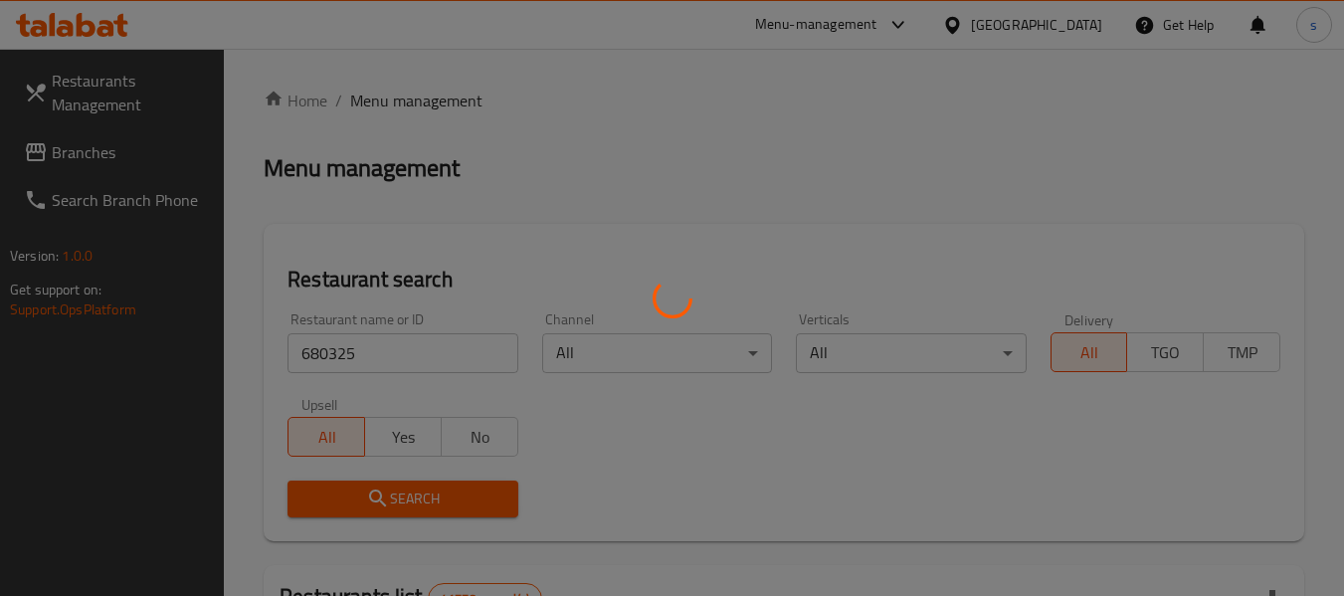
click at [398, 487] on div at bounding box center [672, 298] width 1344 height 596
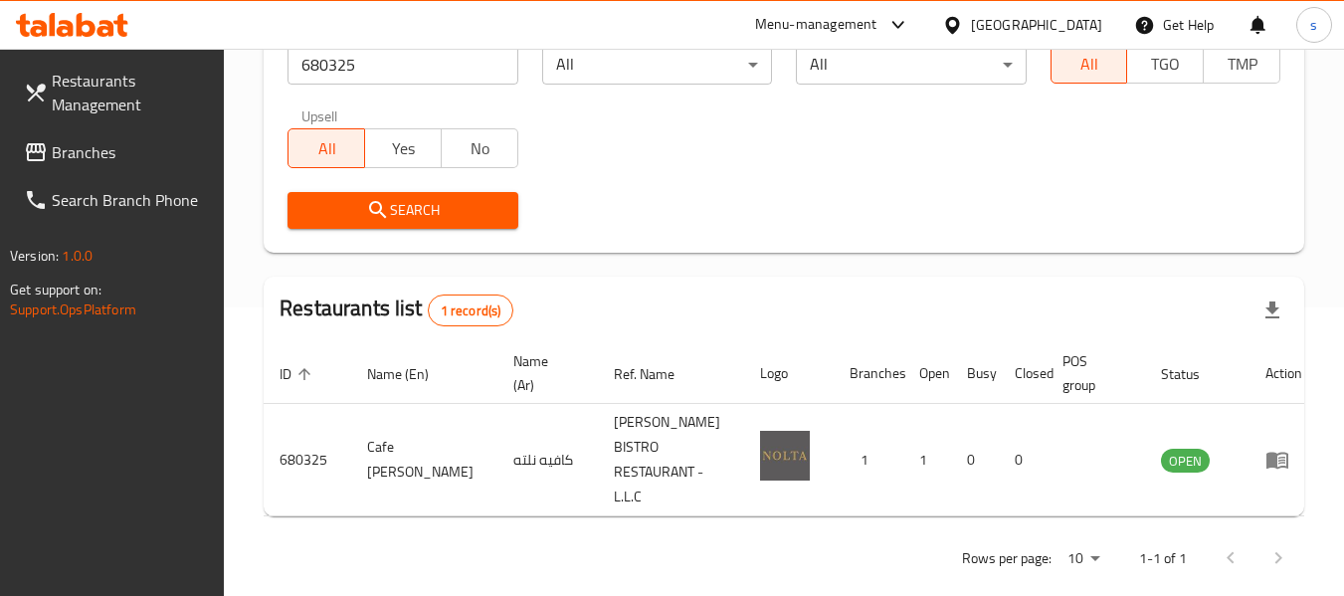
scroll to position [291, 0]
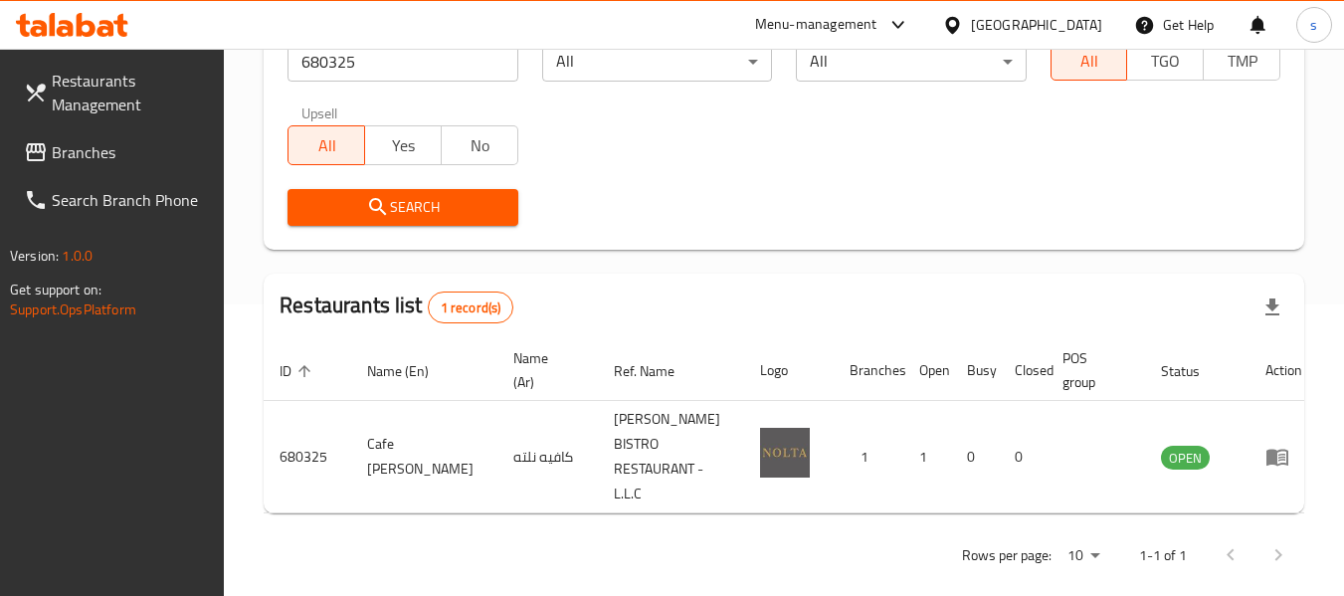
click at [114, 159] on span "Branches" at bounding box center [130, 152] width 157 height 24
